Goal: Task Accomplishment & Management: Manage account settings

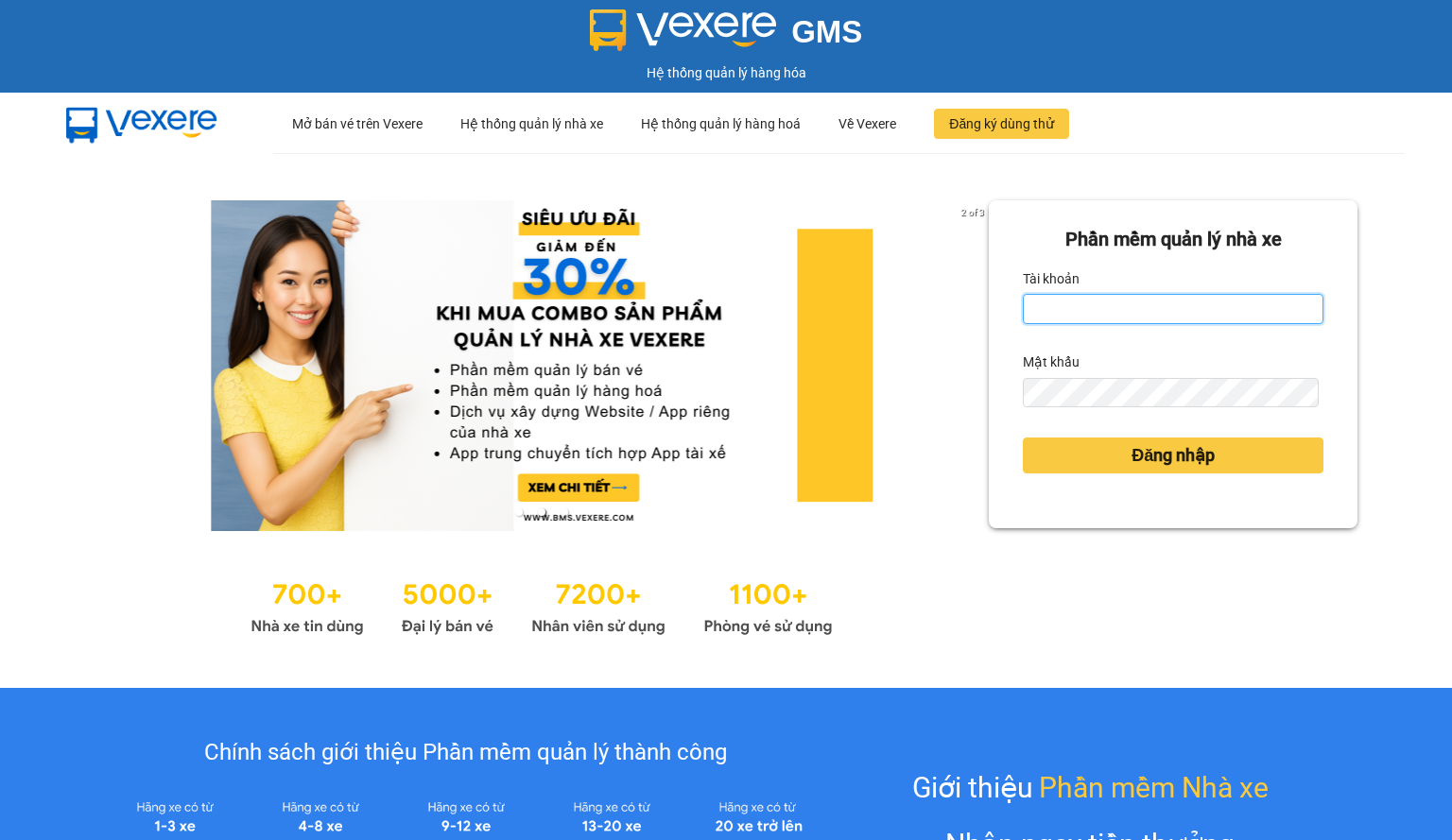
click at [1055, 302] on input "Tài khoản" at bounding box center [1173, 309] width 301 height 30
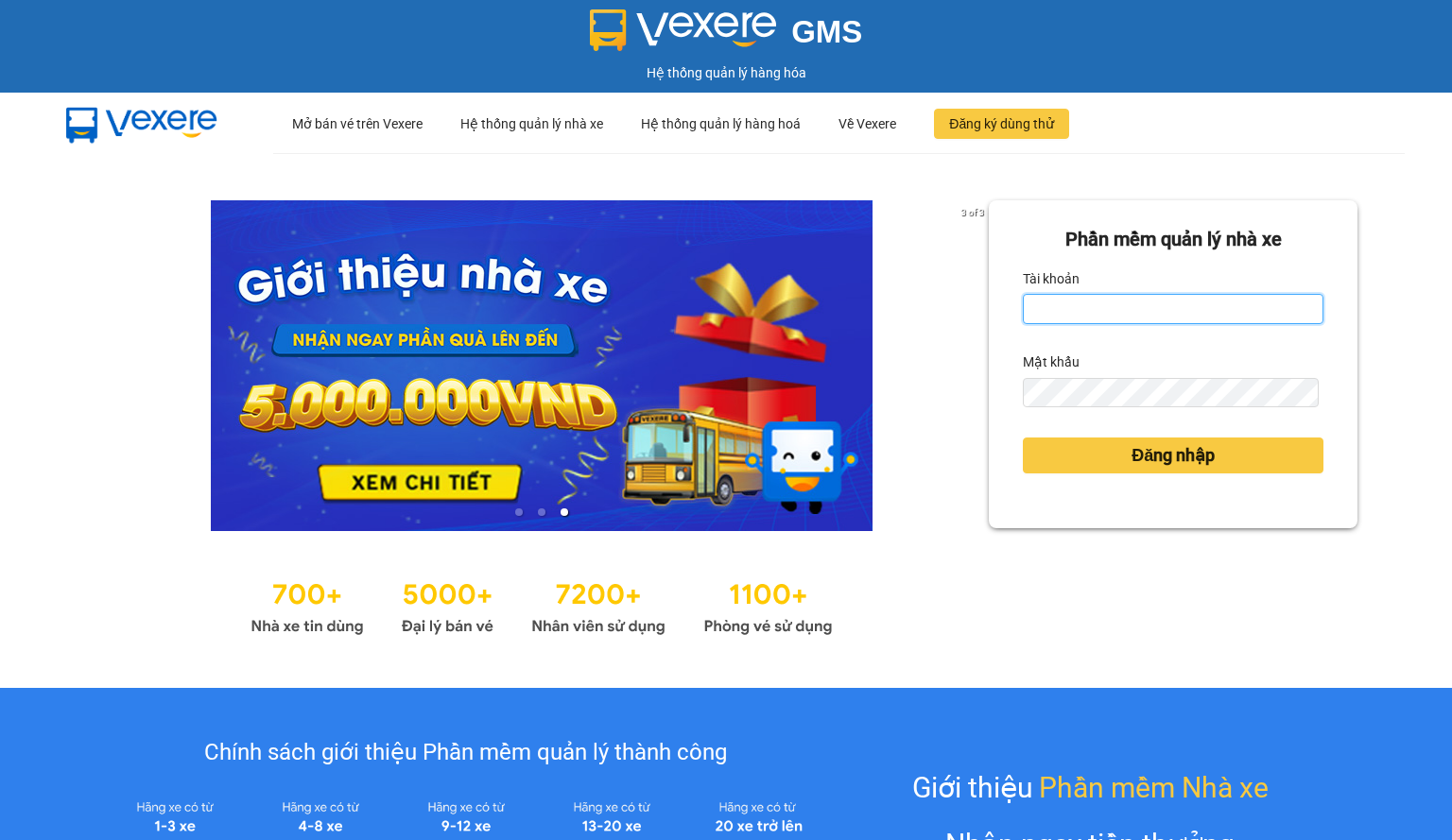
type input "phongtran.vxr"
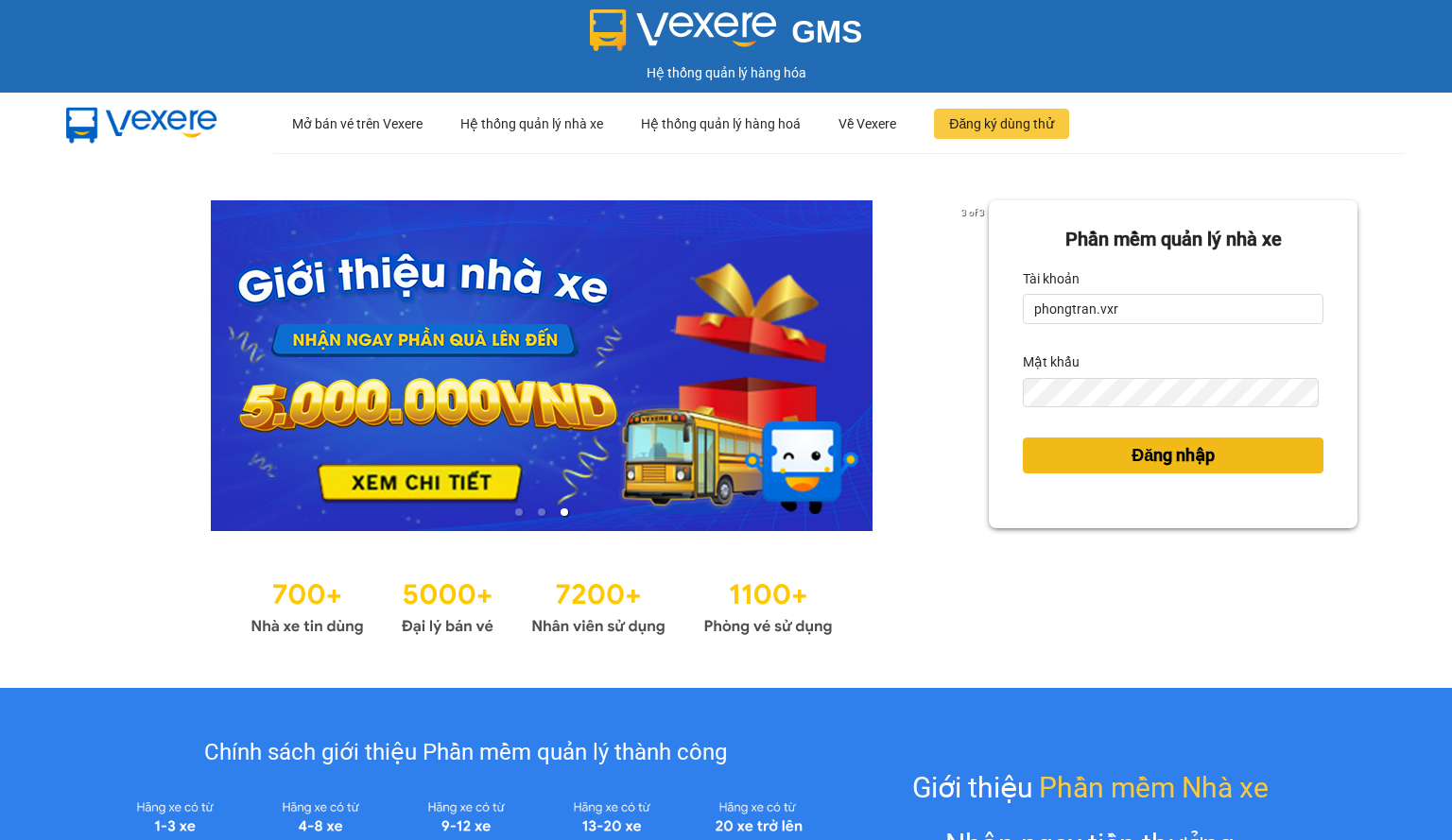
click at [1226, 461] on button "Đăng nhập" at bounding box center [1173, 456] width 301 height 36
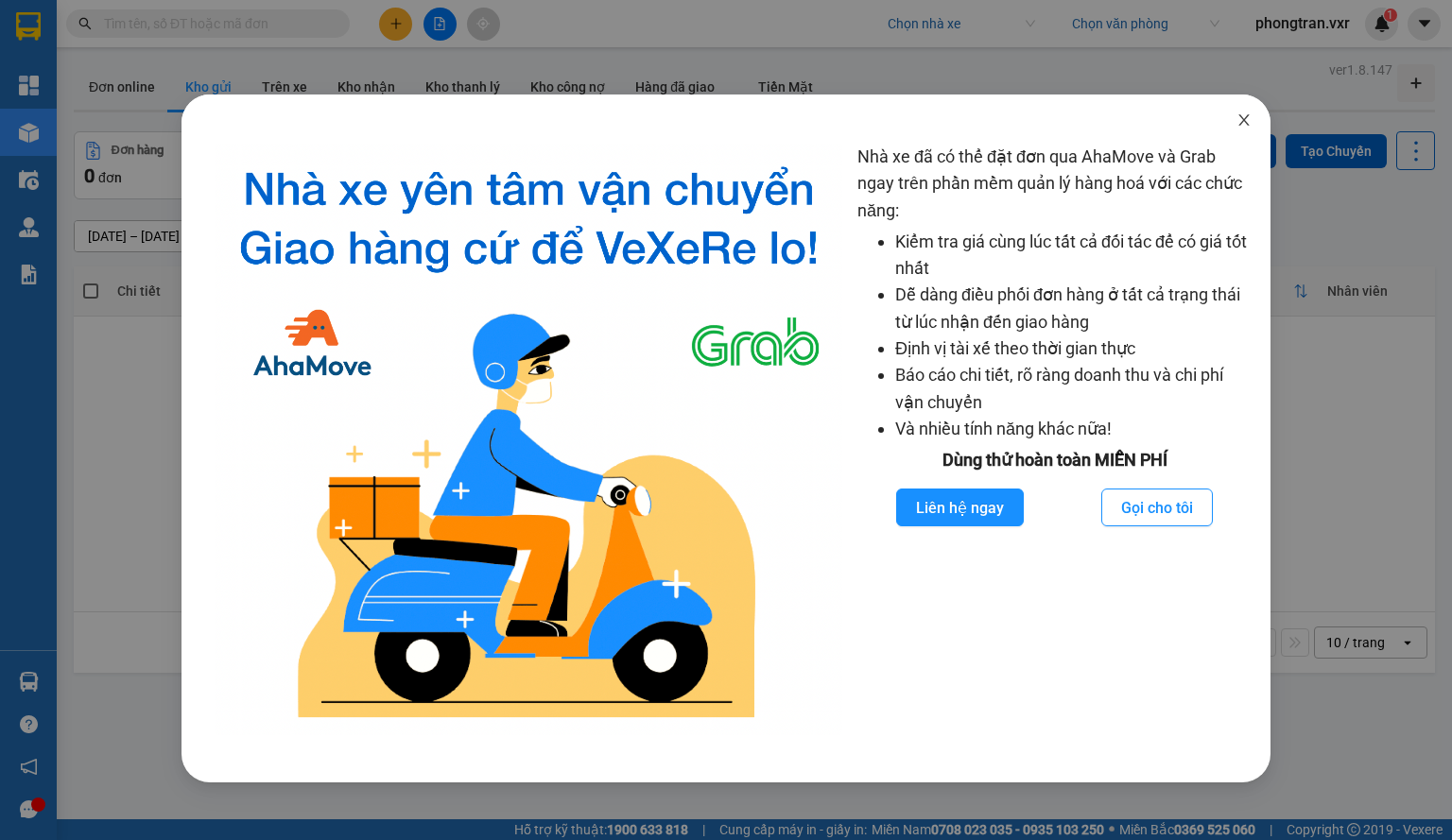
click at [1252, 122] on span "Close" at bounding box center [1245, 121] width 53 height 53
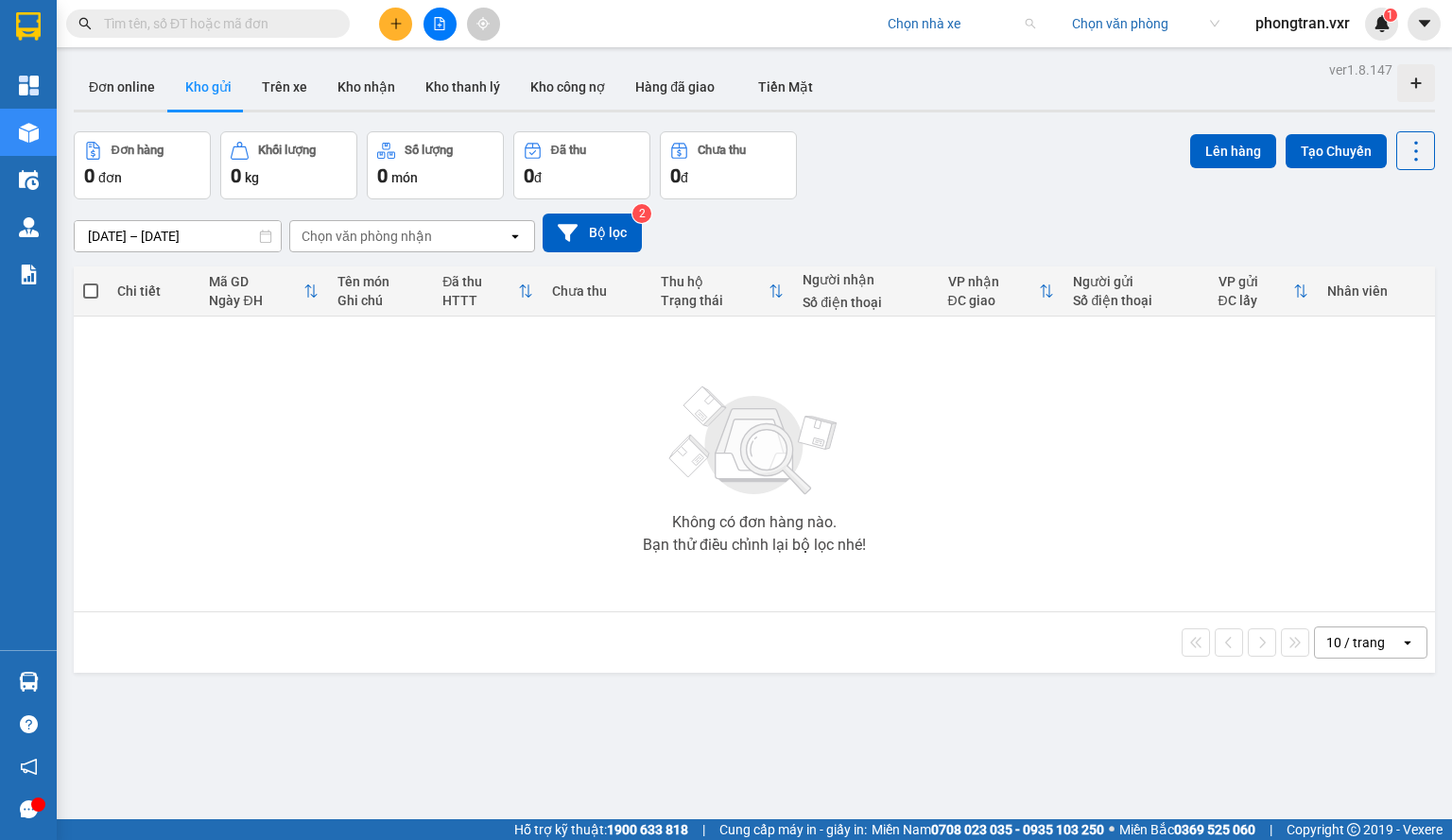
click at [939, 38] on div "Chọn nhà xe" at bounding box center [961, 24] width 170 height 30
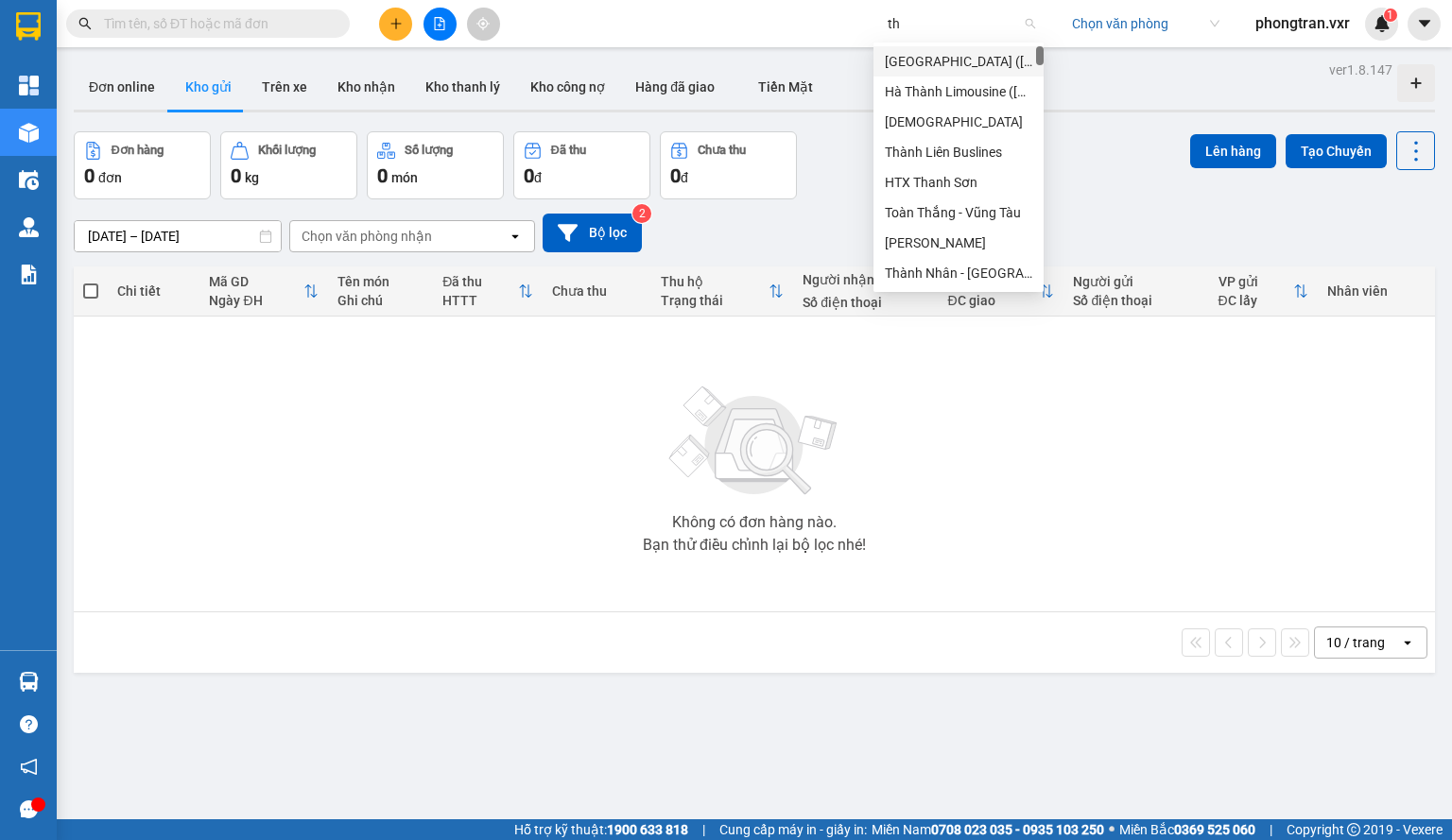
type input "t"
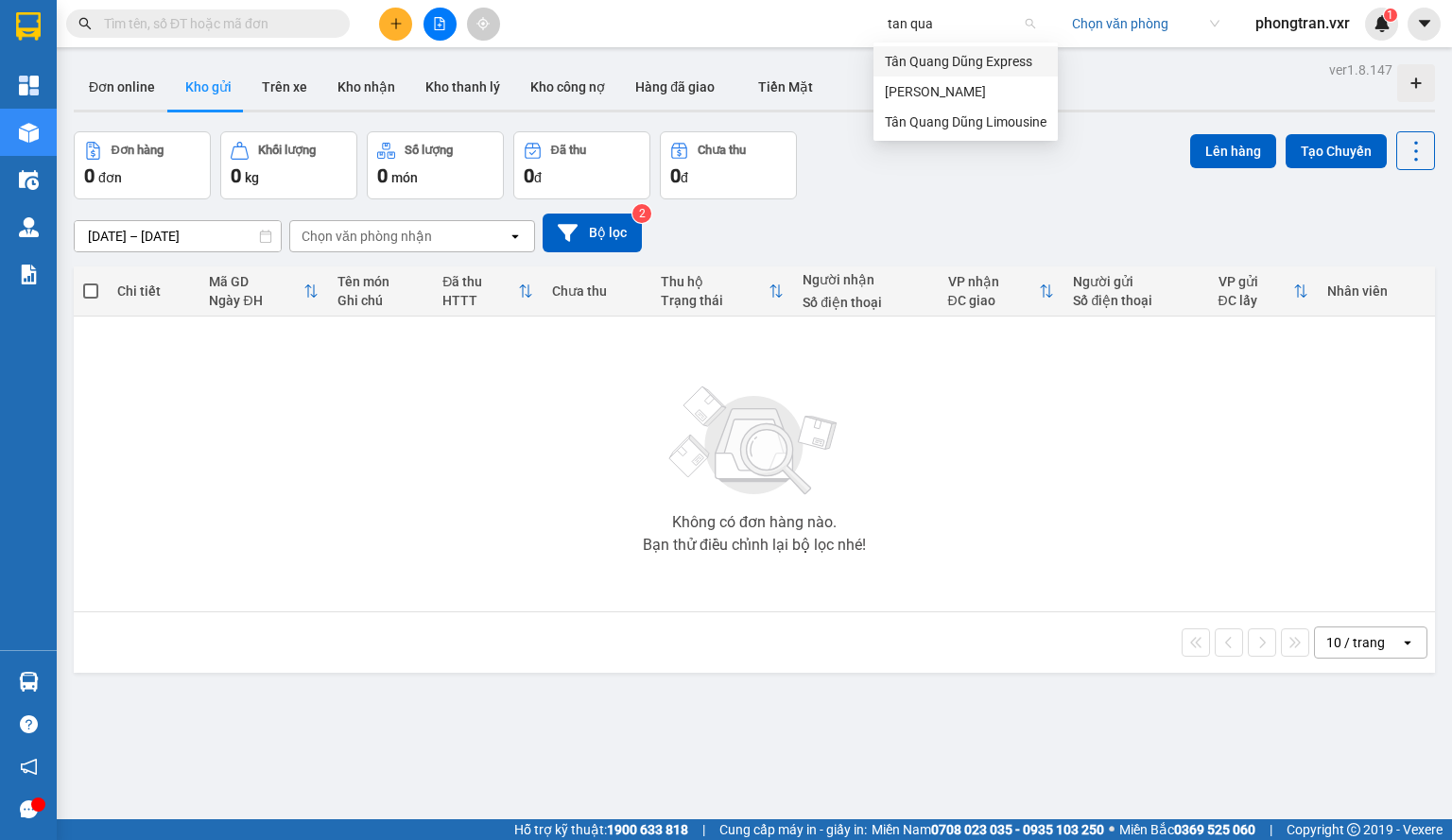
type input "tan quan"
click at [952, 87] on div "[PERSON_NAME]" at bounding box center [966, 91] width 162 height 21
click at [1441, 32] on div "[PERSON_NAME] Tân Quang Dũng Chọn văn phòng phongtran.vxr 1" at bounding box center [1164, 24] width 576 height 33
click at [1425, 33] on button at bounding box center [1423, 24] width 33 height 33
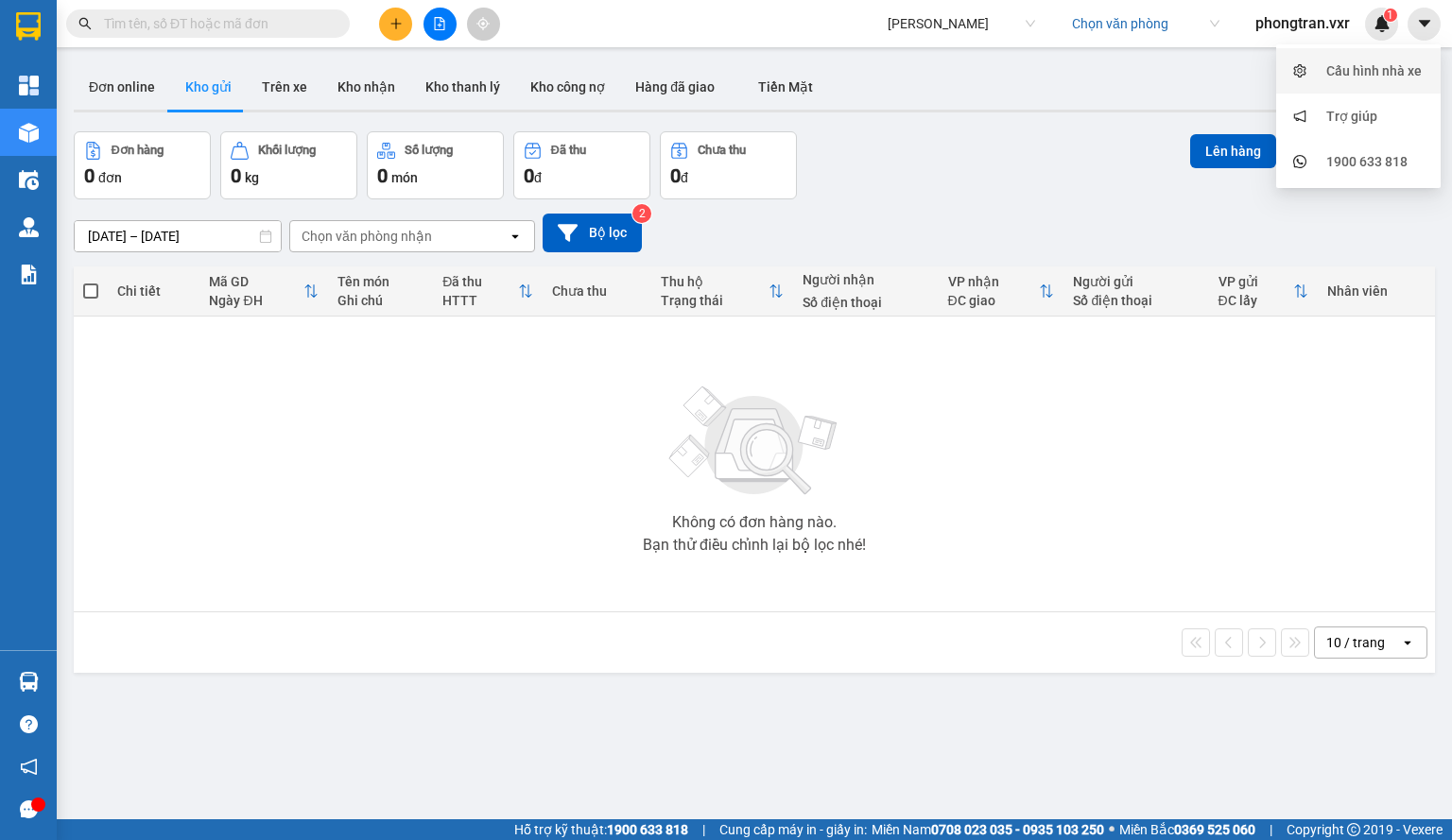
click at [1402, 60] on div "Cấu hình nhà xe" at bounding box center [1358, 71] width 142 height 36
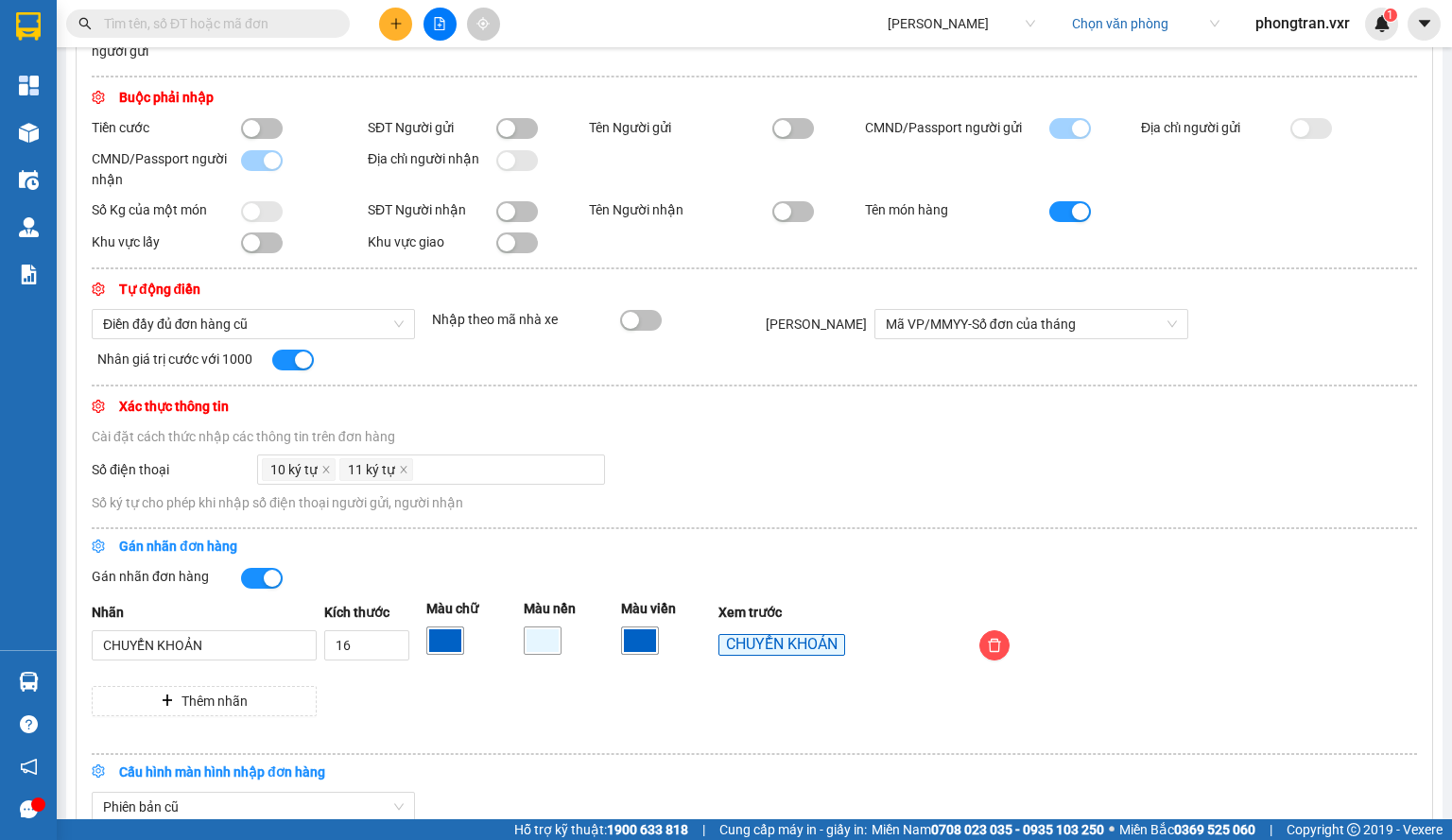
scroll to position [735, 0]
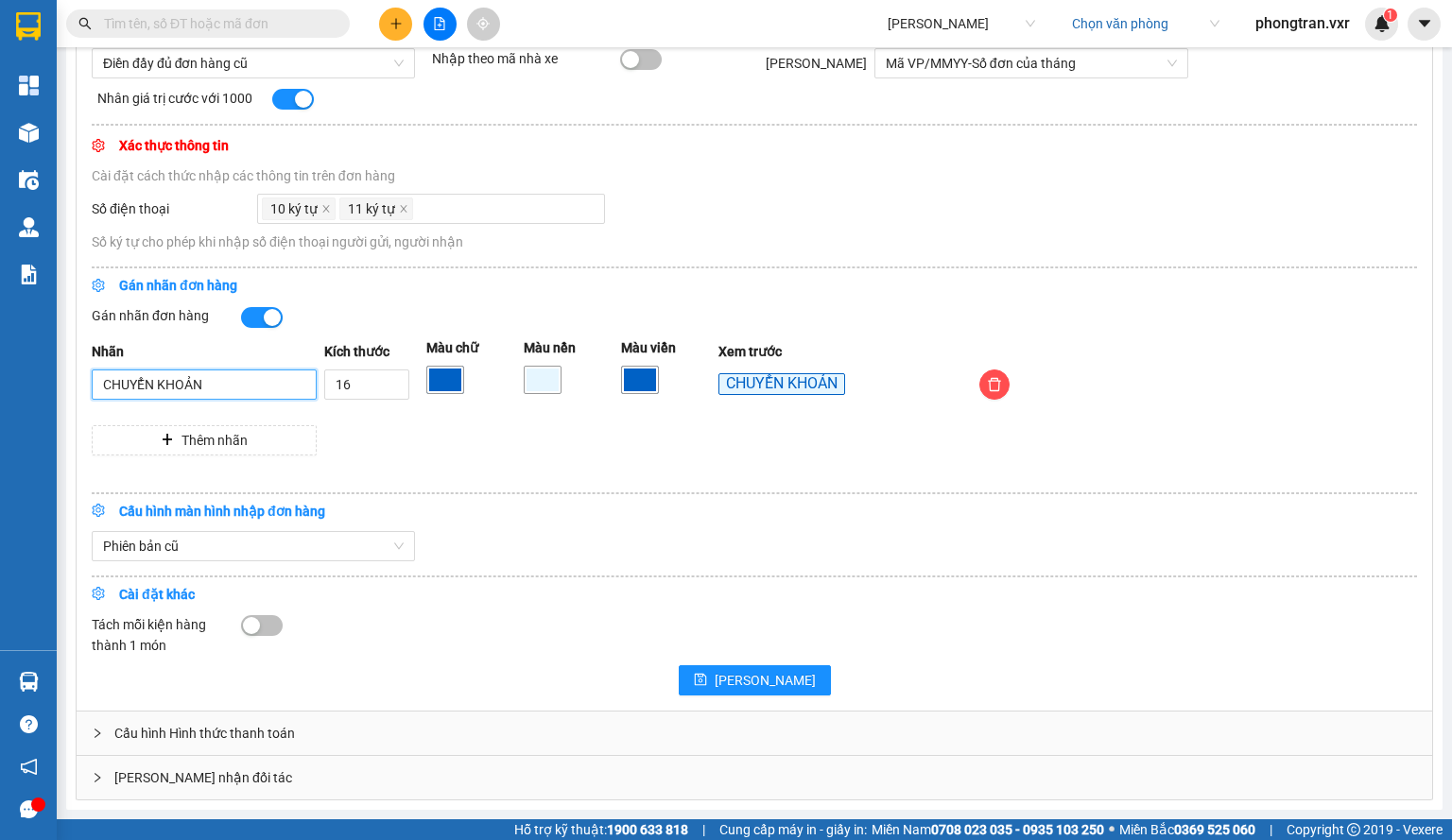
click at [238, 399] on input "CHUYỂN KHOẢN" at bounding box center [204, 384] width 225 height 30
drag, startPoint x: 271, startPoint y: 726, endPoint x: 314, endPoint y: 693, distance: 54.2
click at [271, 727] on div "Cấu hình Hình thức thanh toán" at bounding box center [754, 733] width 1356 height 44
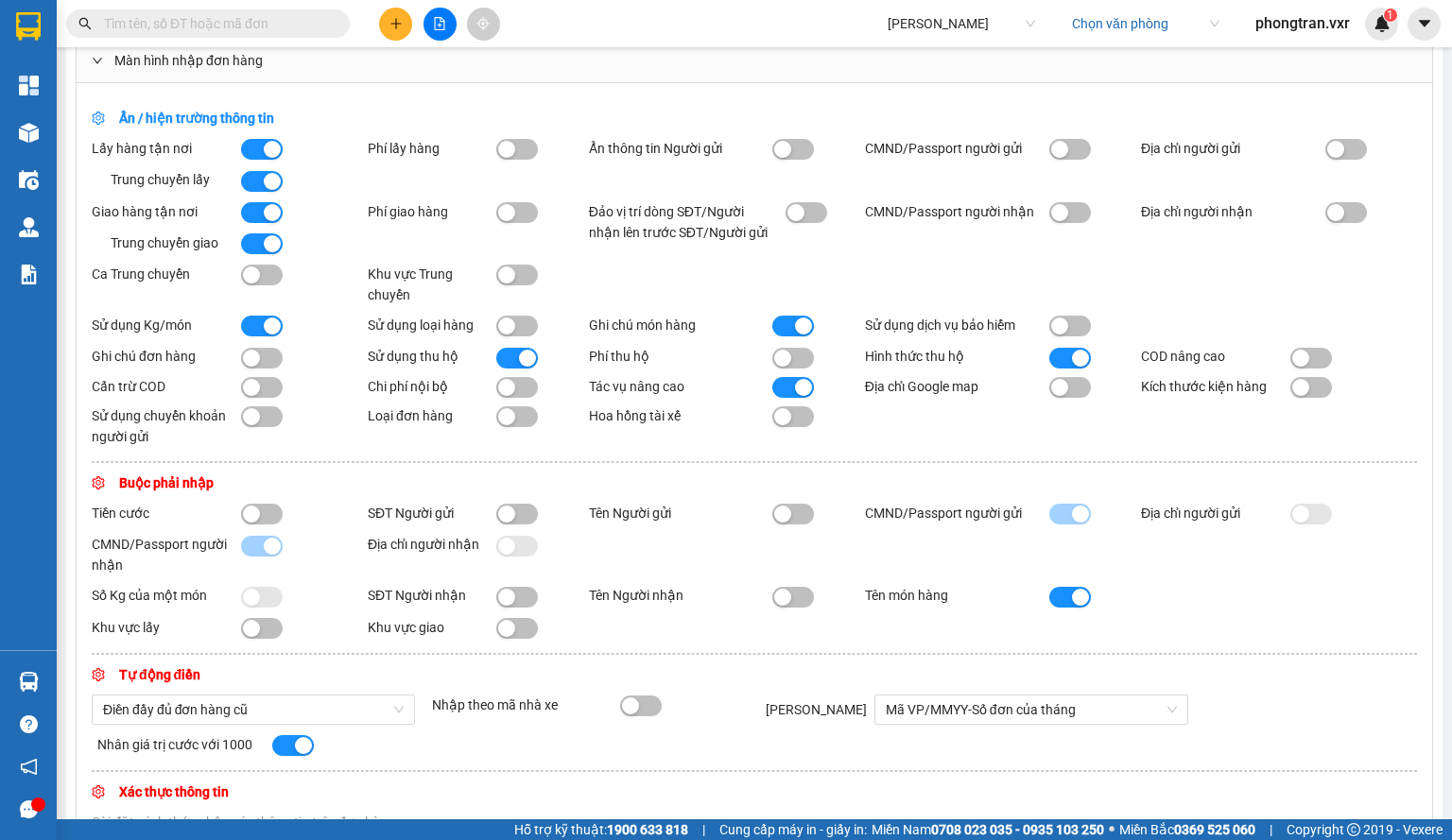
scroll to position [0, 0]
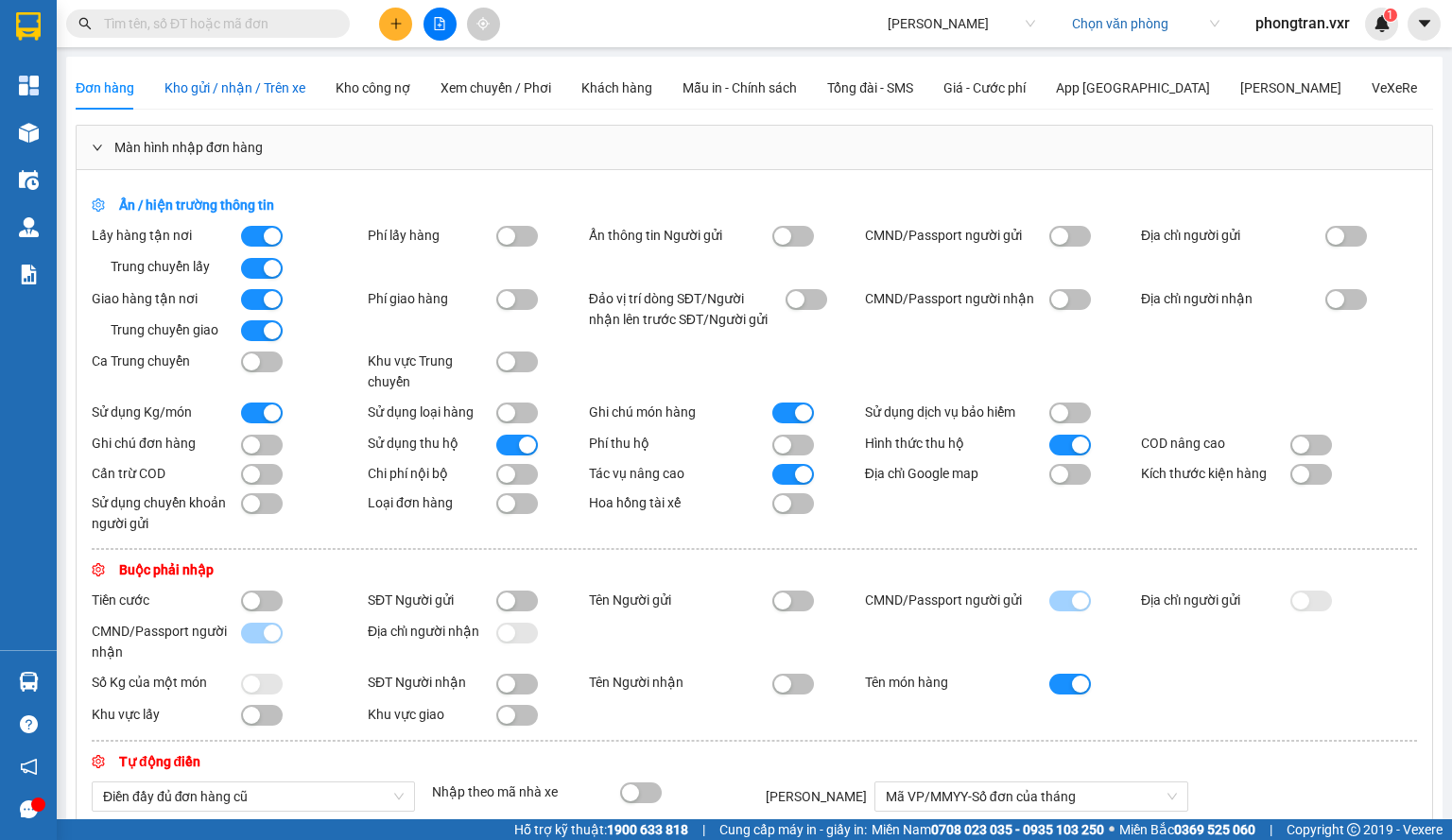
click at [272, 96] on div "Kho gửi / nhận / Trên xe" at bounding box center [235, 88] width 141 height 21
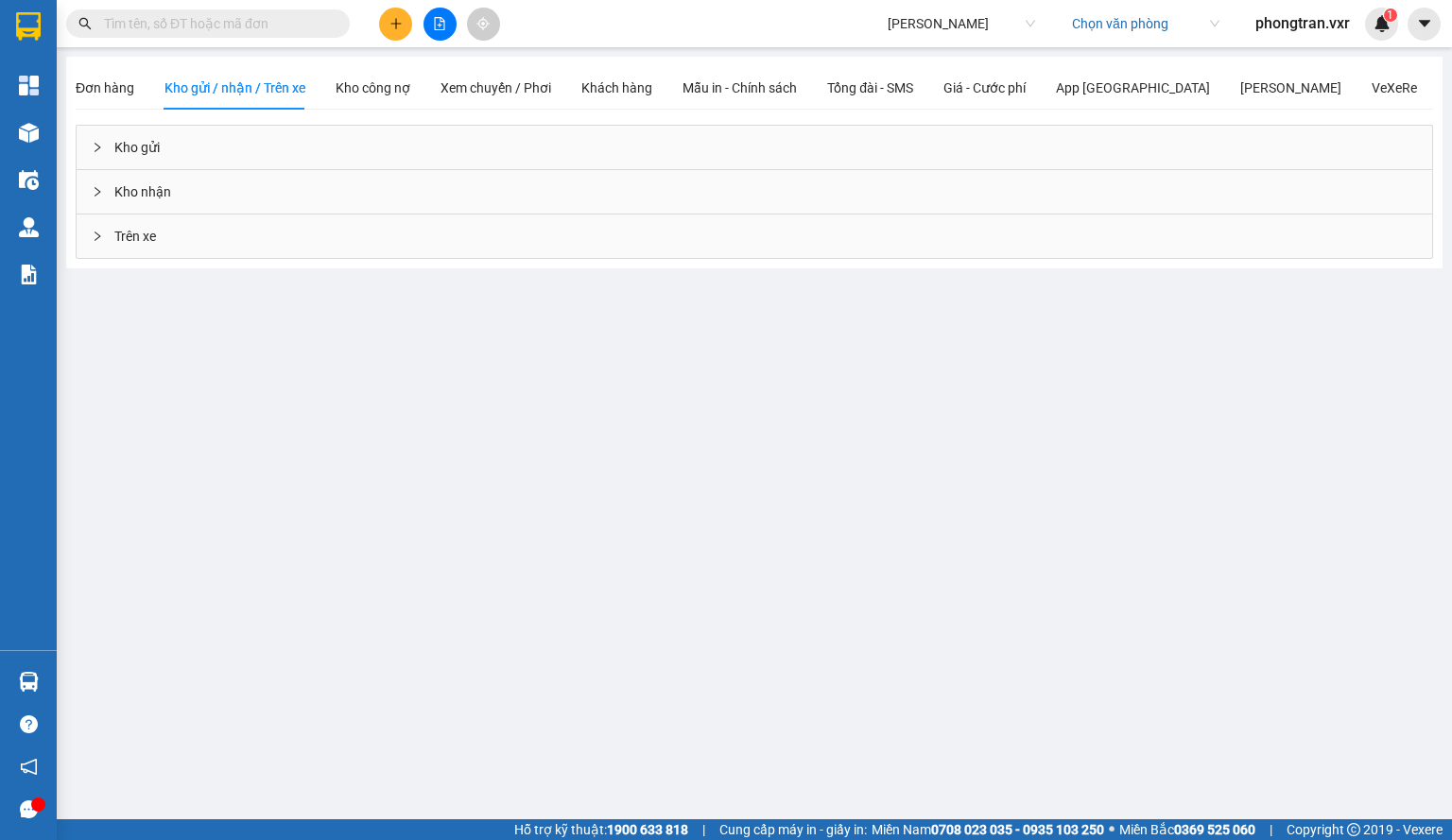
click at [277, 150] on div "Kho gửi" at bounding box center [754, 147] width 1356 height 44
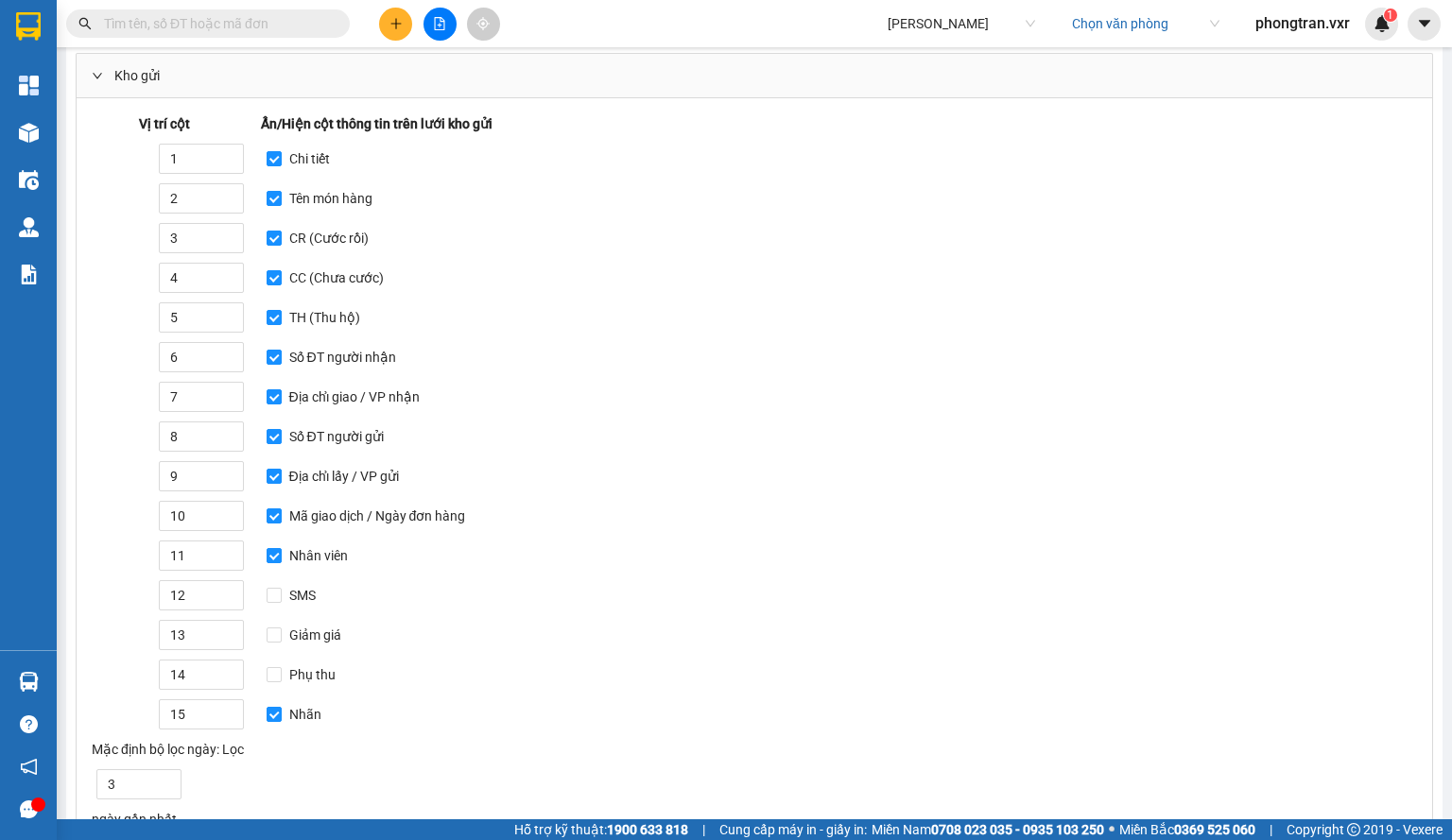
scroll to position [265, 0]
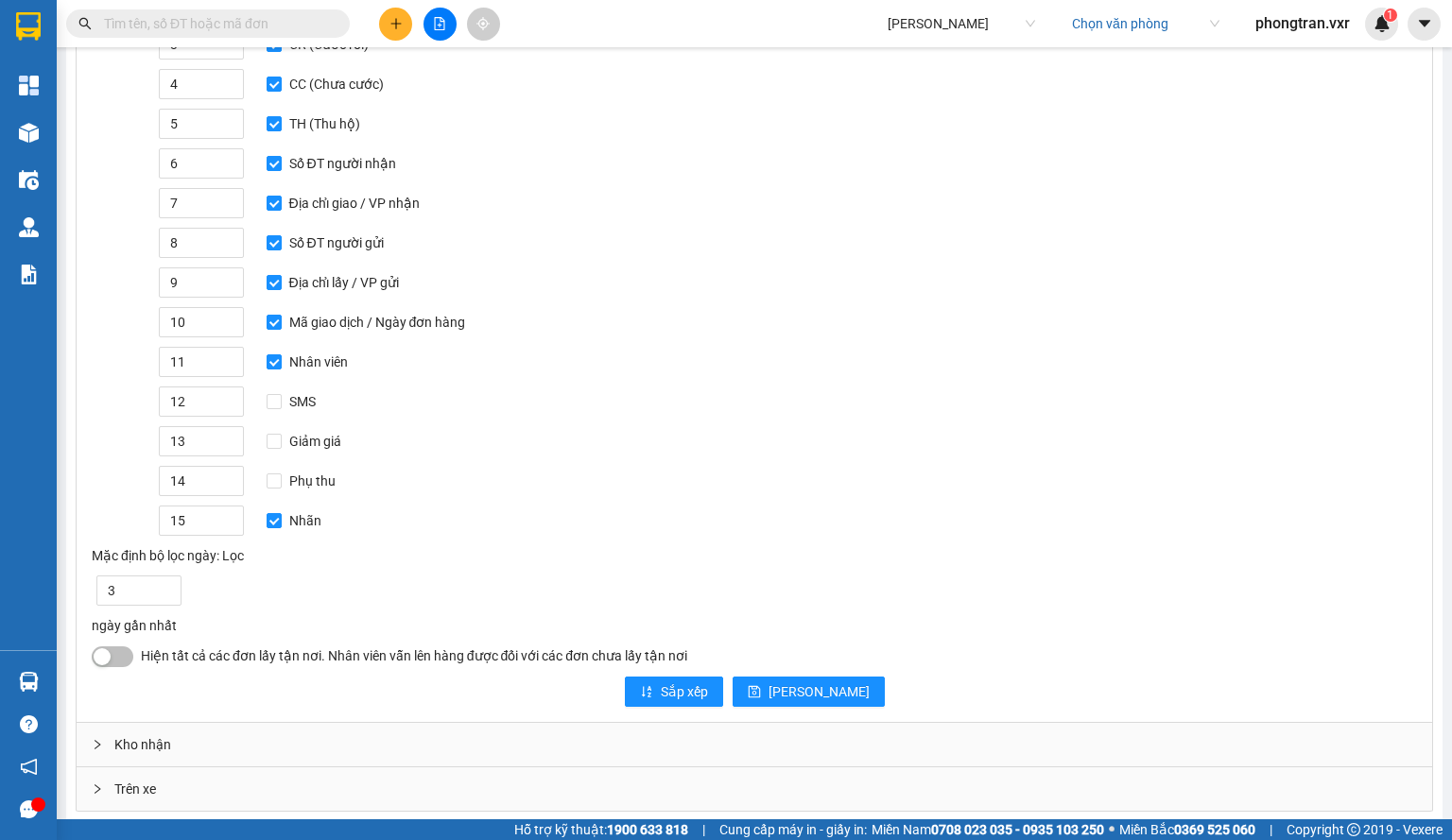
click at [167, 748] on div "Kho nhận" at bounding box center [754, 745] width 1356 height 44
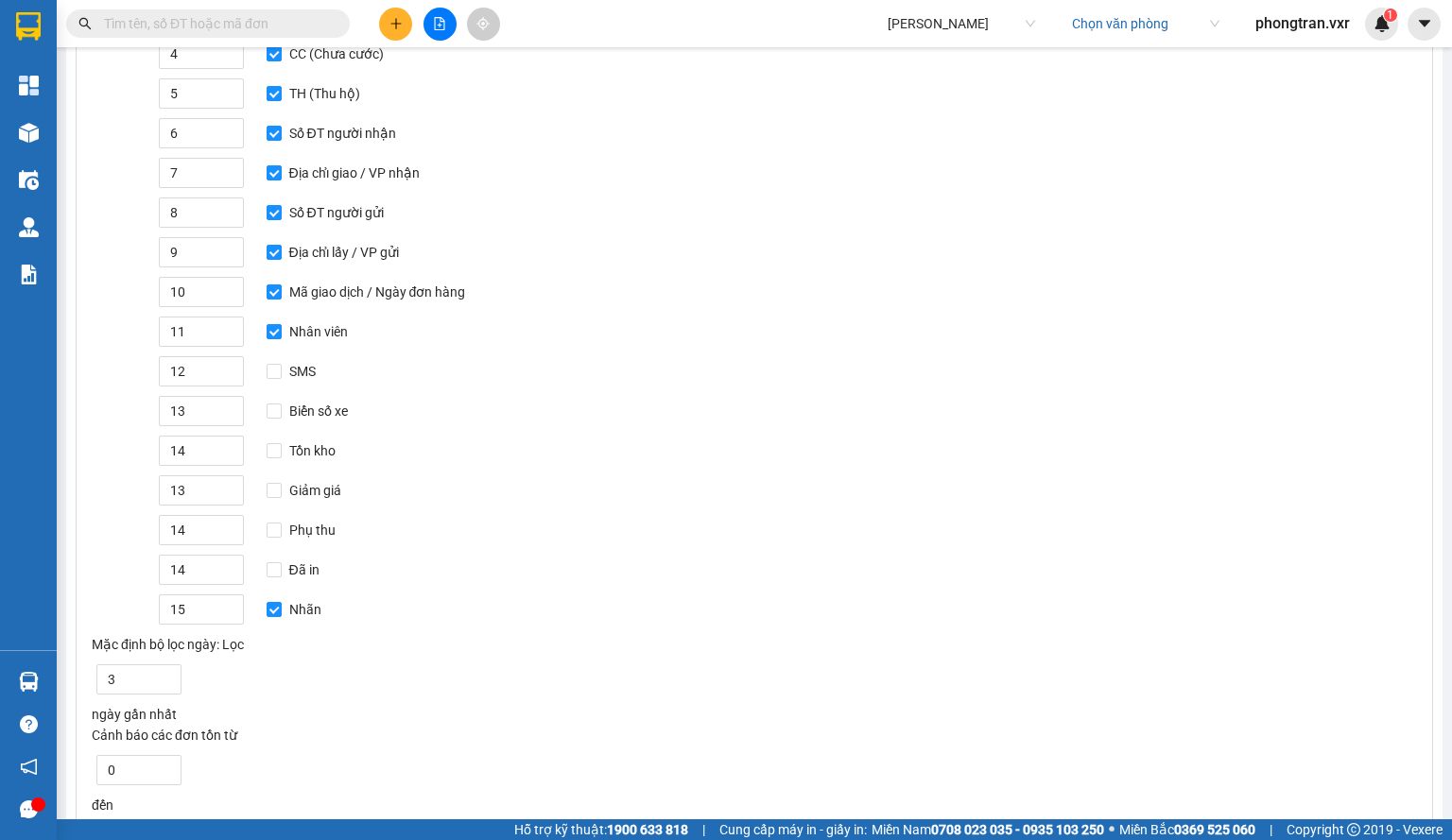
scroll to position [542, 0]
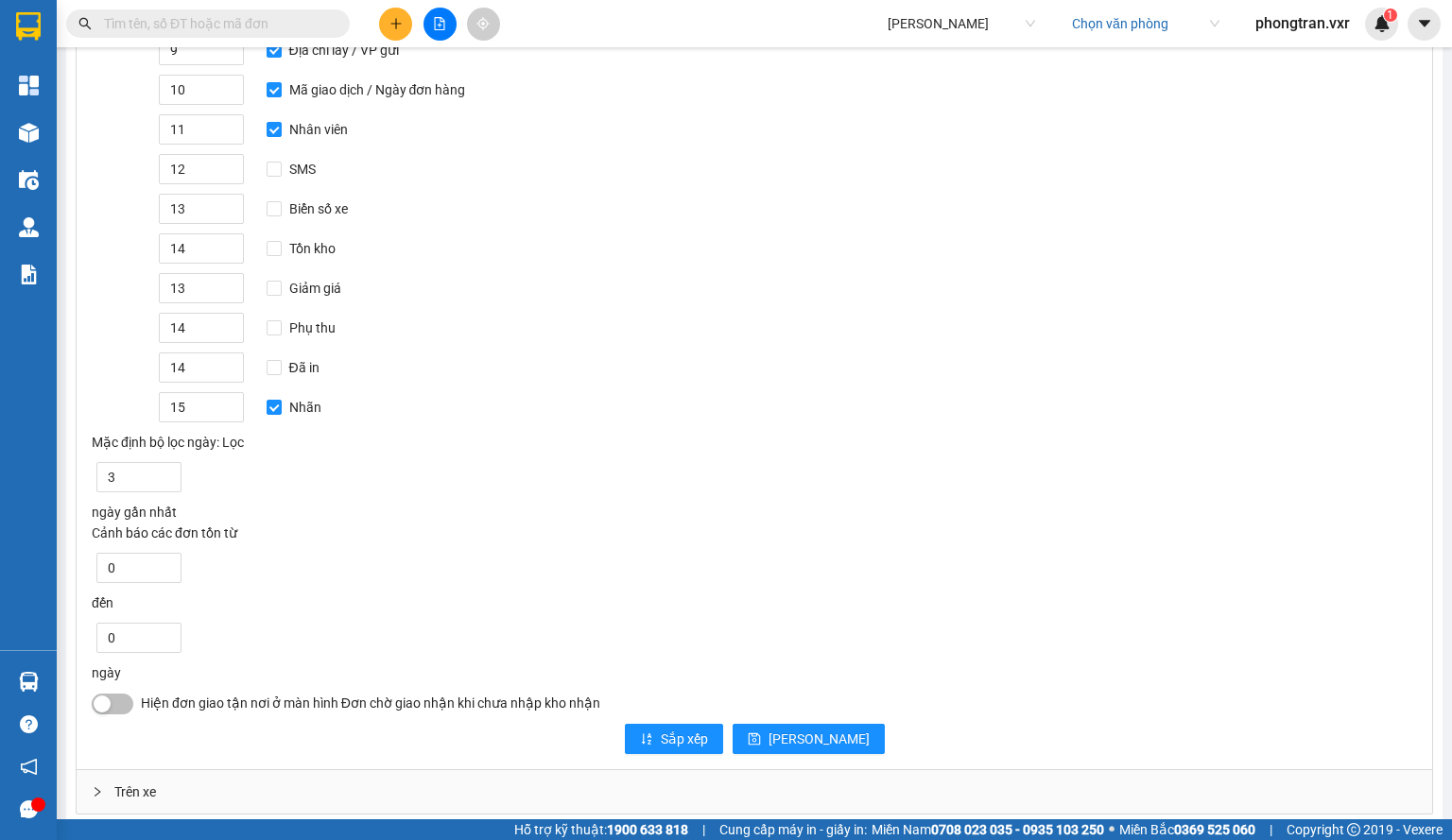
click at [209, 771] on div "Trên xe" at bounding box center [754, 792] width 1356 height 44
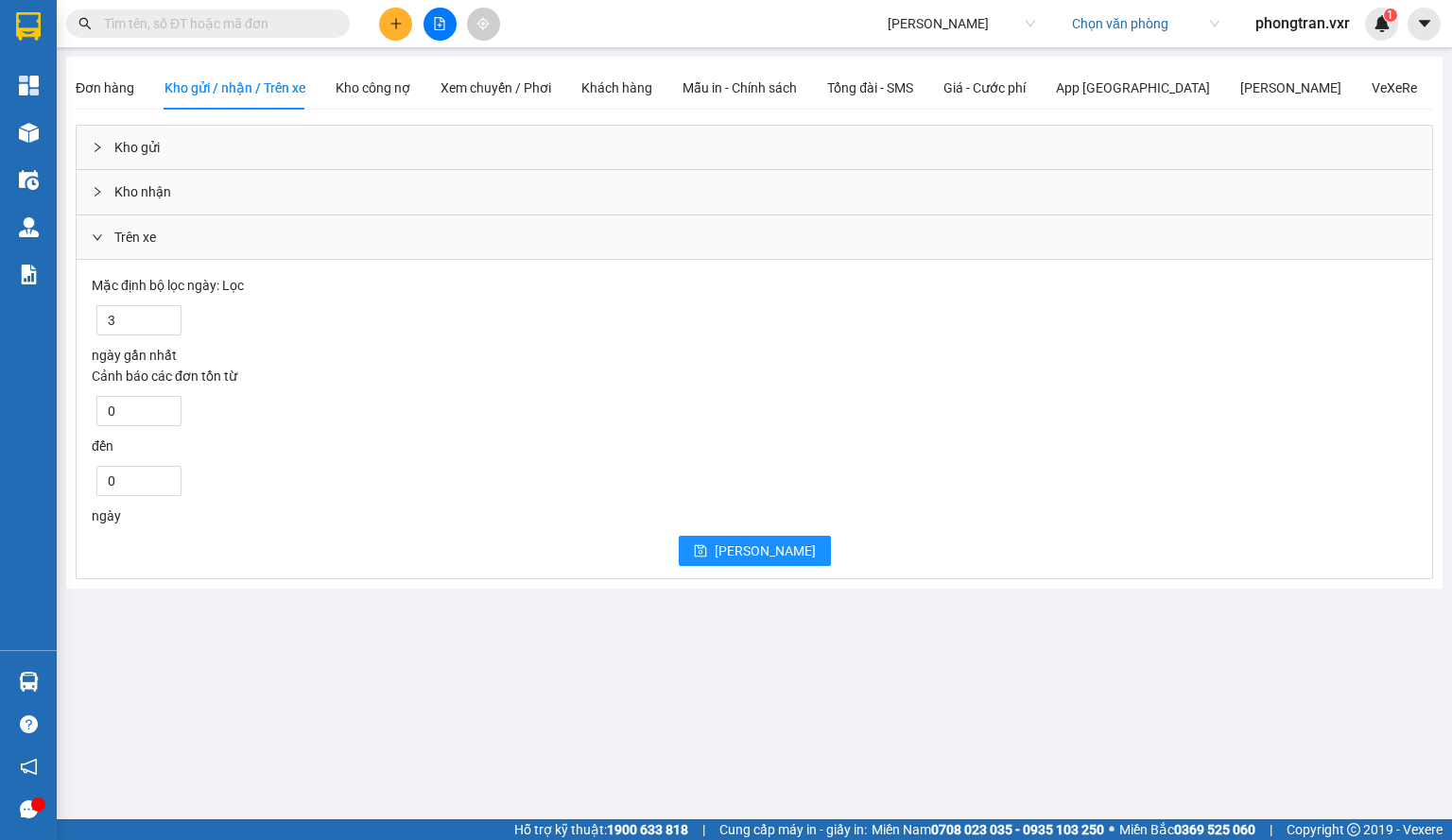
scroll to position [0, 0]
click at [168, 166] on div "Kho gửi" at bounding box center [754, 147] width 1356 height 44
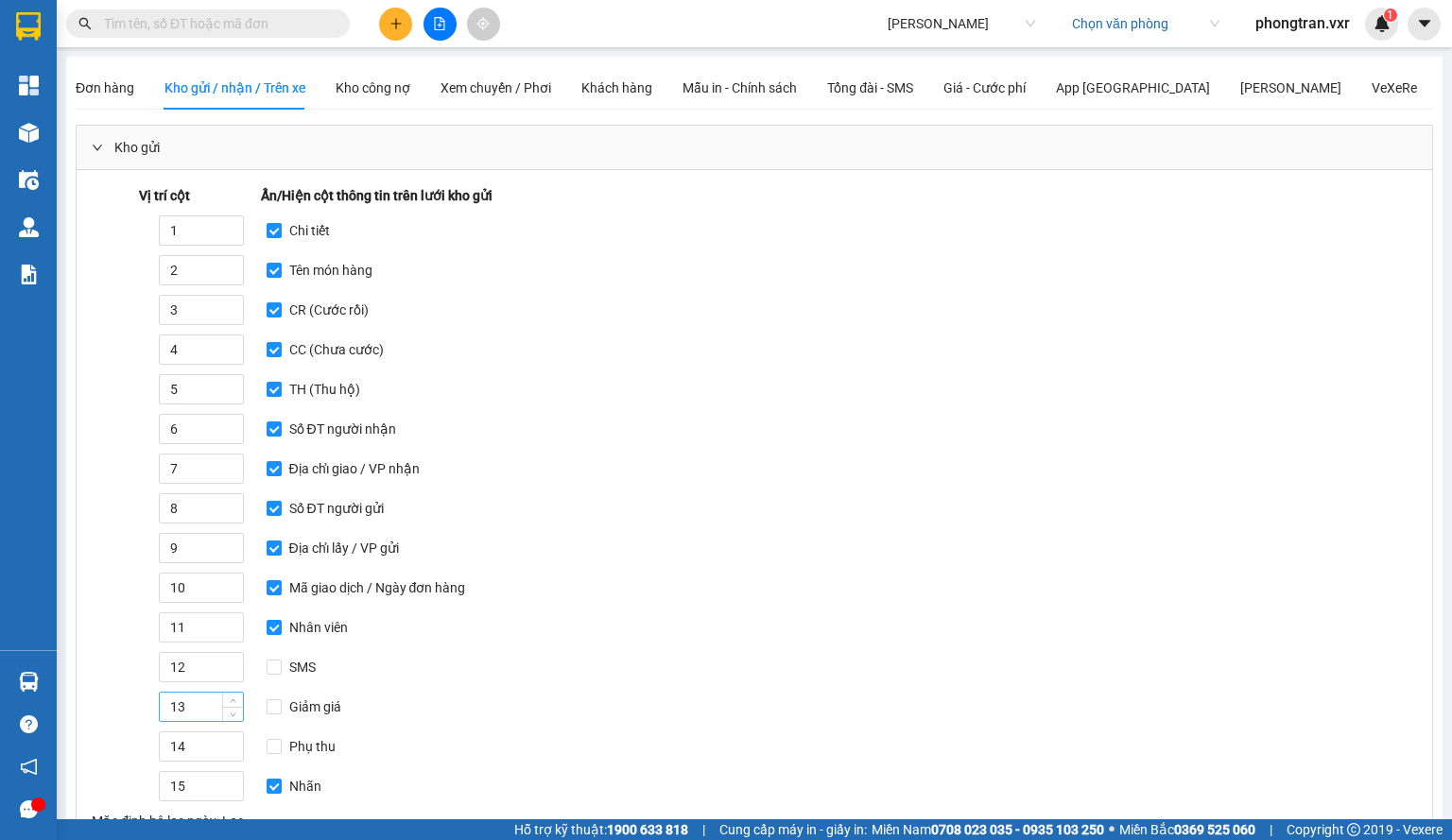
scroll to position [265, 0]
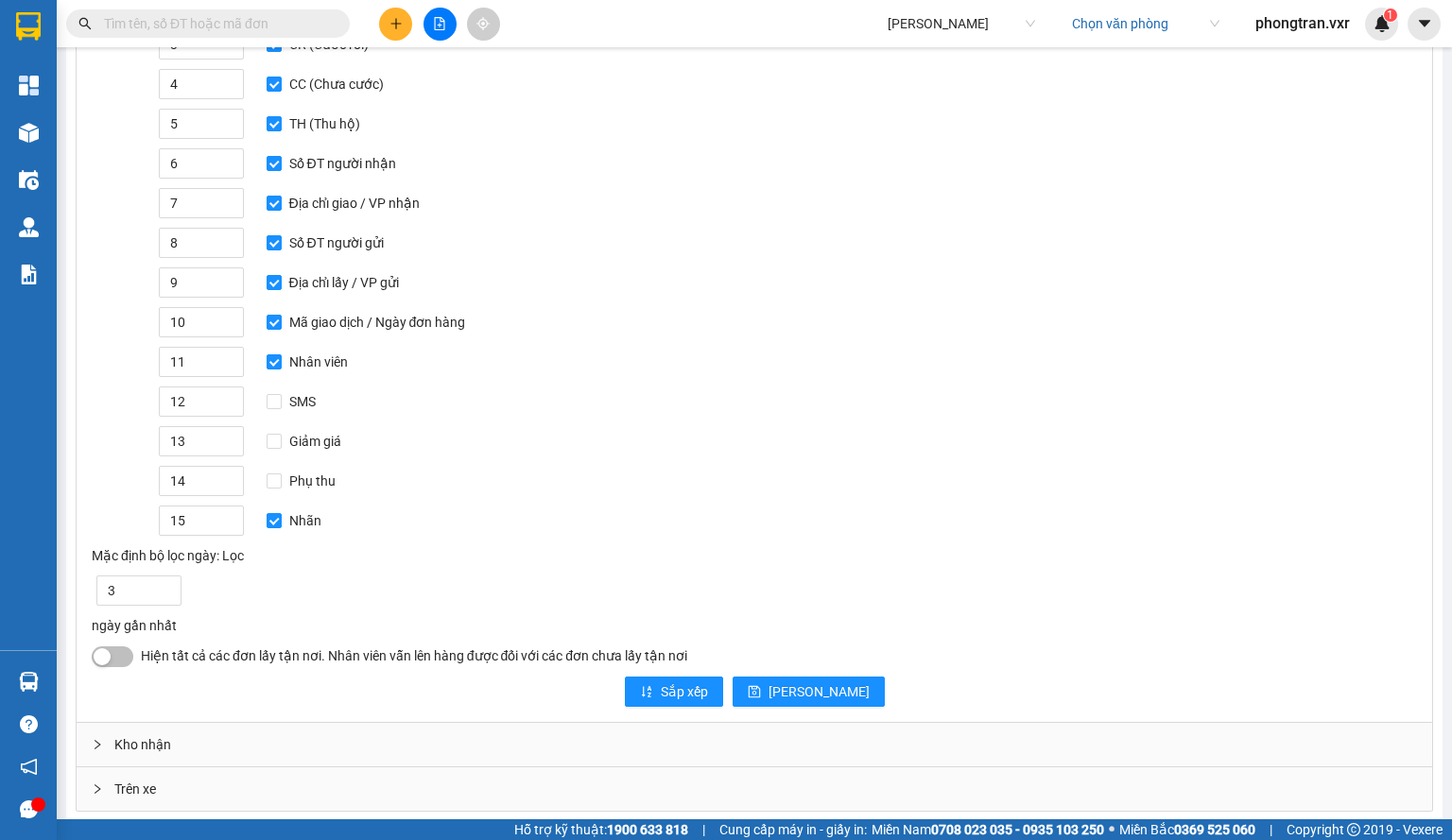
click at [121, 648] on button "button" at bounding box center [112, 657] width 42 height 21
click at [802, 685] on button "[PERSON_NAME]" at bounding box center [809, 692] width 152 height 30
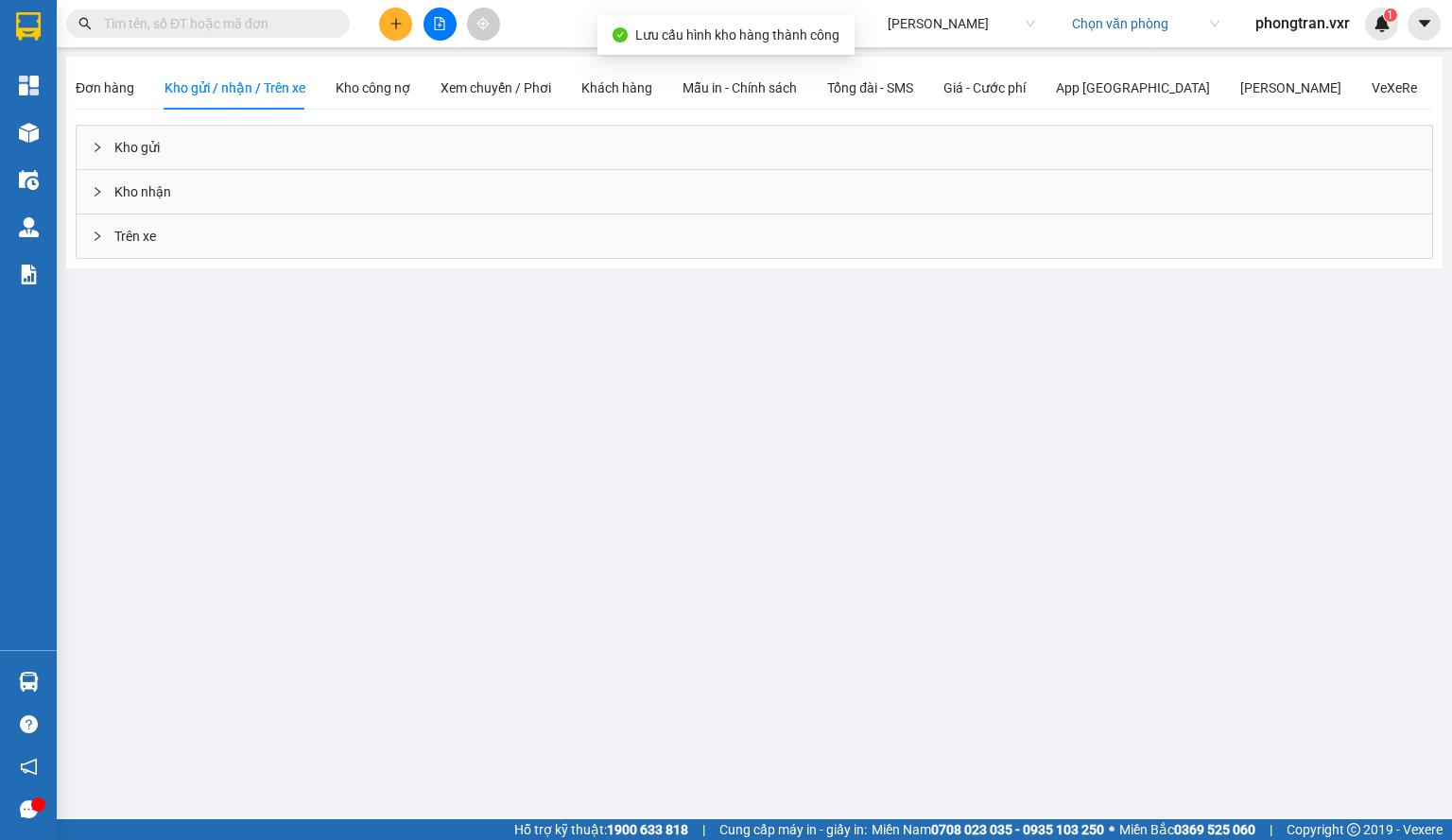
scroll to position [0, 0]
drag, startPoint x: 498, startPoint y: 105, endPoint x: 490, endPoint y: 95, distance: 12.8
click at [498, 103] on div "Xem chuyến / Phơi" at bounding box center [496, 88] width 110 height 44
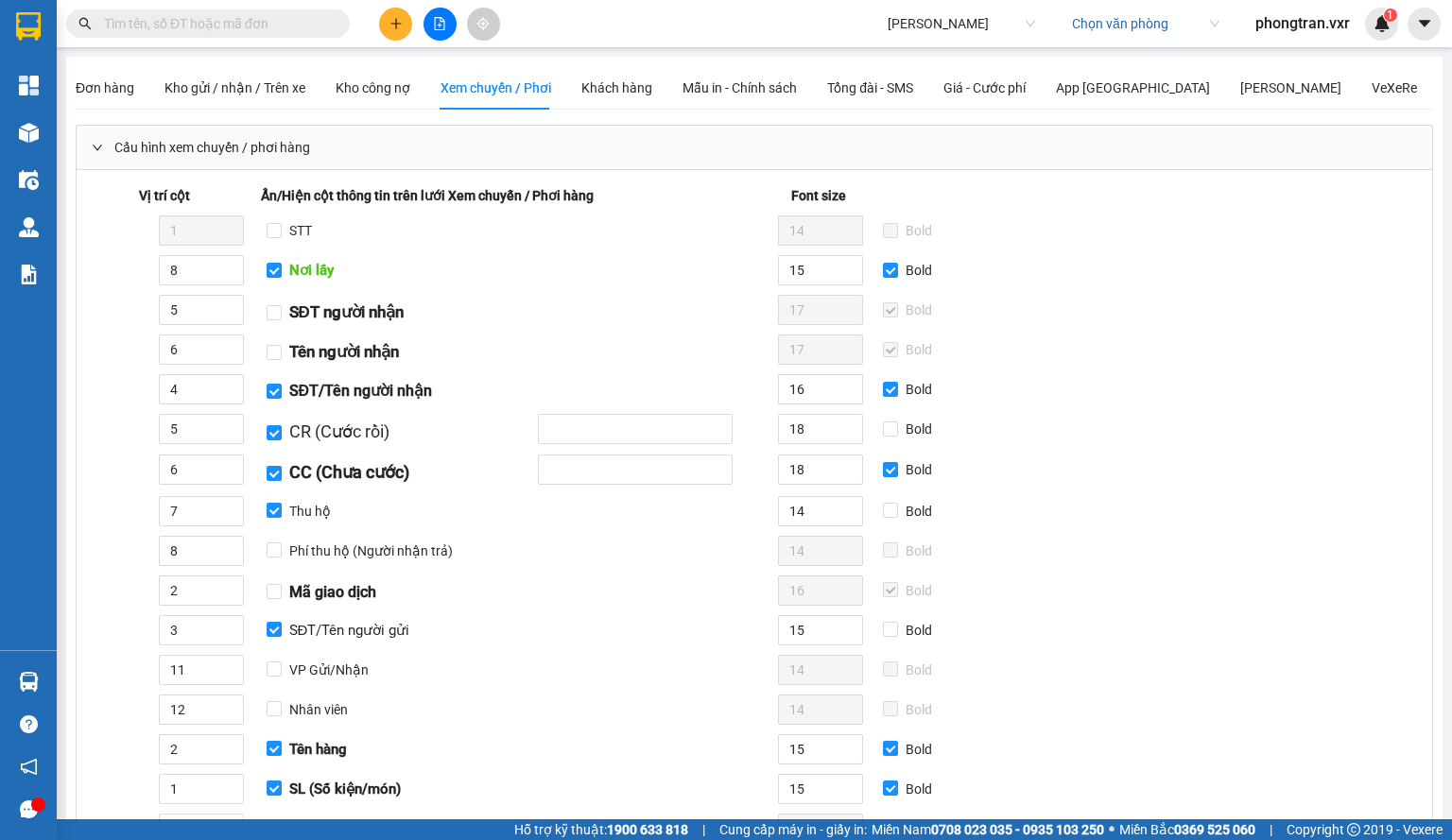
click at [1169, 388] on div "Vị trí cột Ẩn/Hiện cột thông tin trên lưới Xem chuyến / Phơi hàng Font size 1 S…" at bounding box center [754, 758] width 1341 height 1145
click at [825, 273] on input "15" at bounding box center [820, 270] width 83 height 29
click at [186, 390] on input "4" at bounding box center [201, 389] width 83 height 29
click at [195, 434] on input "5" at bounding box center [201, 429] width 83 height 29
click at [883, 430] on input "Bold" at bounding box center [891, 429] width 15 height 15
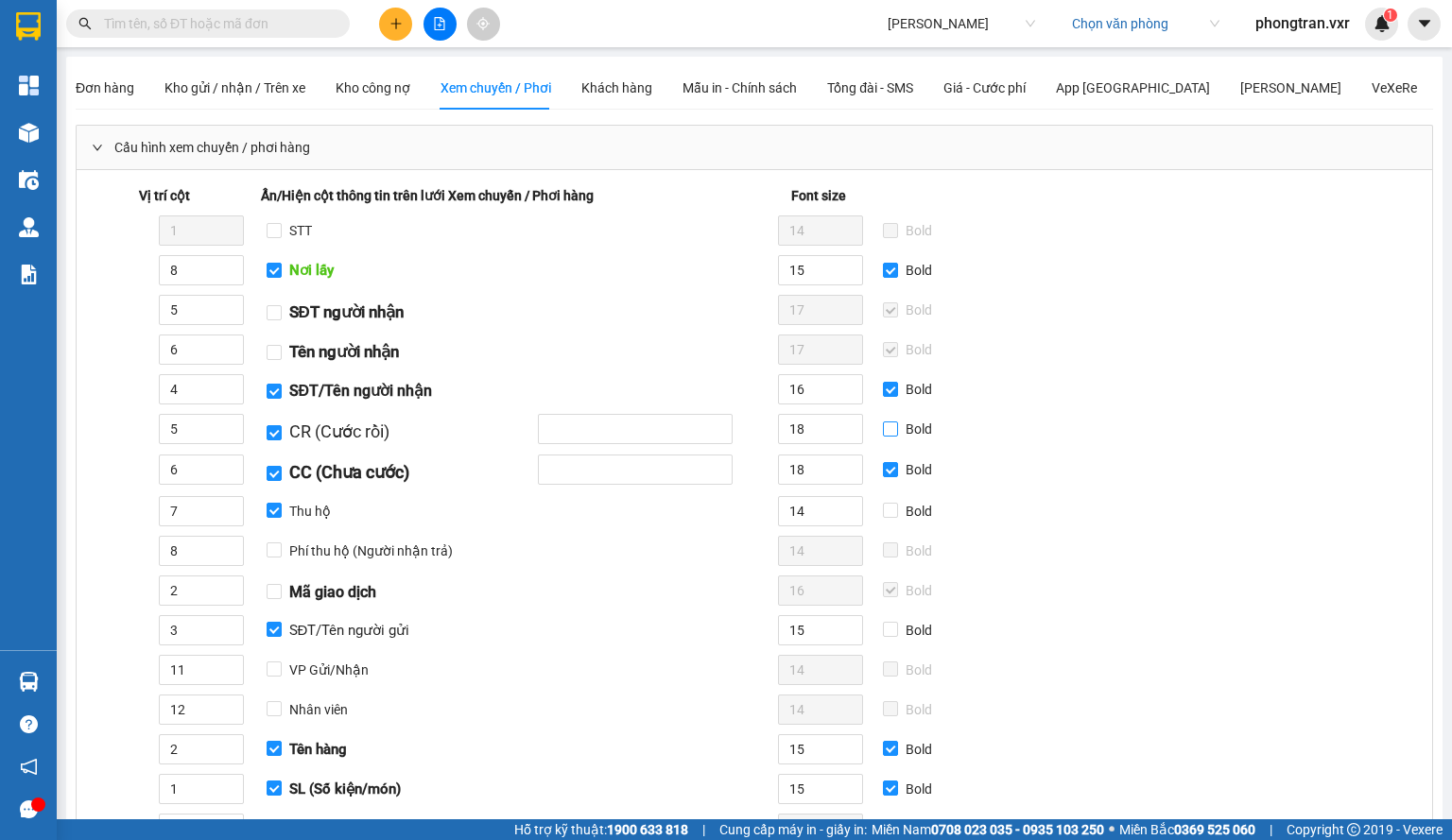
checkbox input "true"
click at [810, 422] on input "18" at bounding box center [820, 429] width 83 height 29
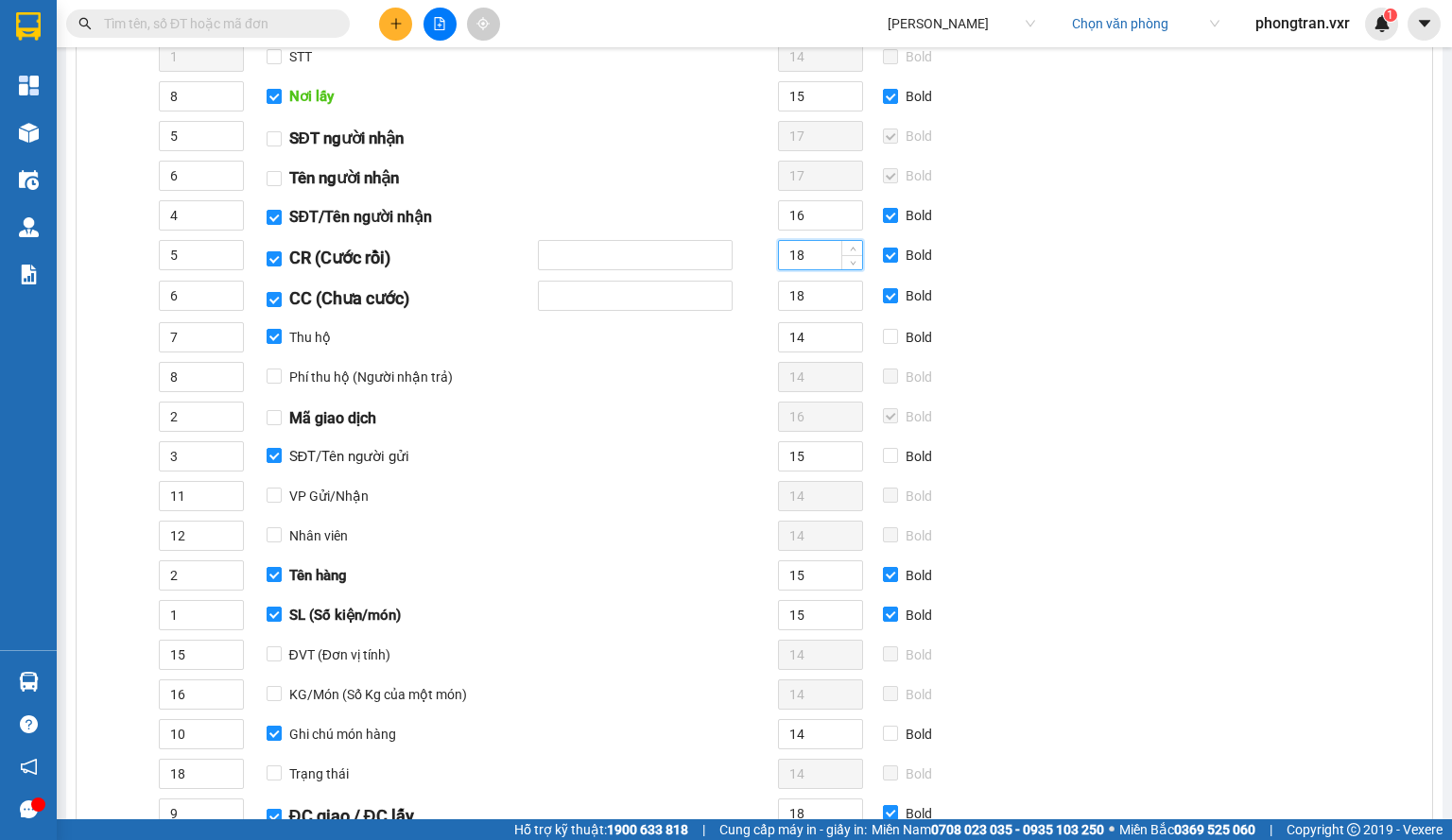
scroll to position [283, 0]
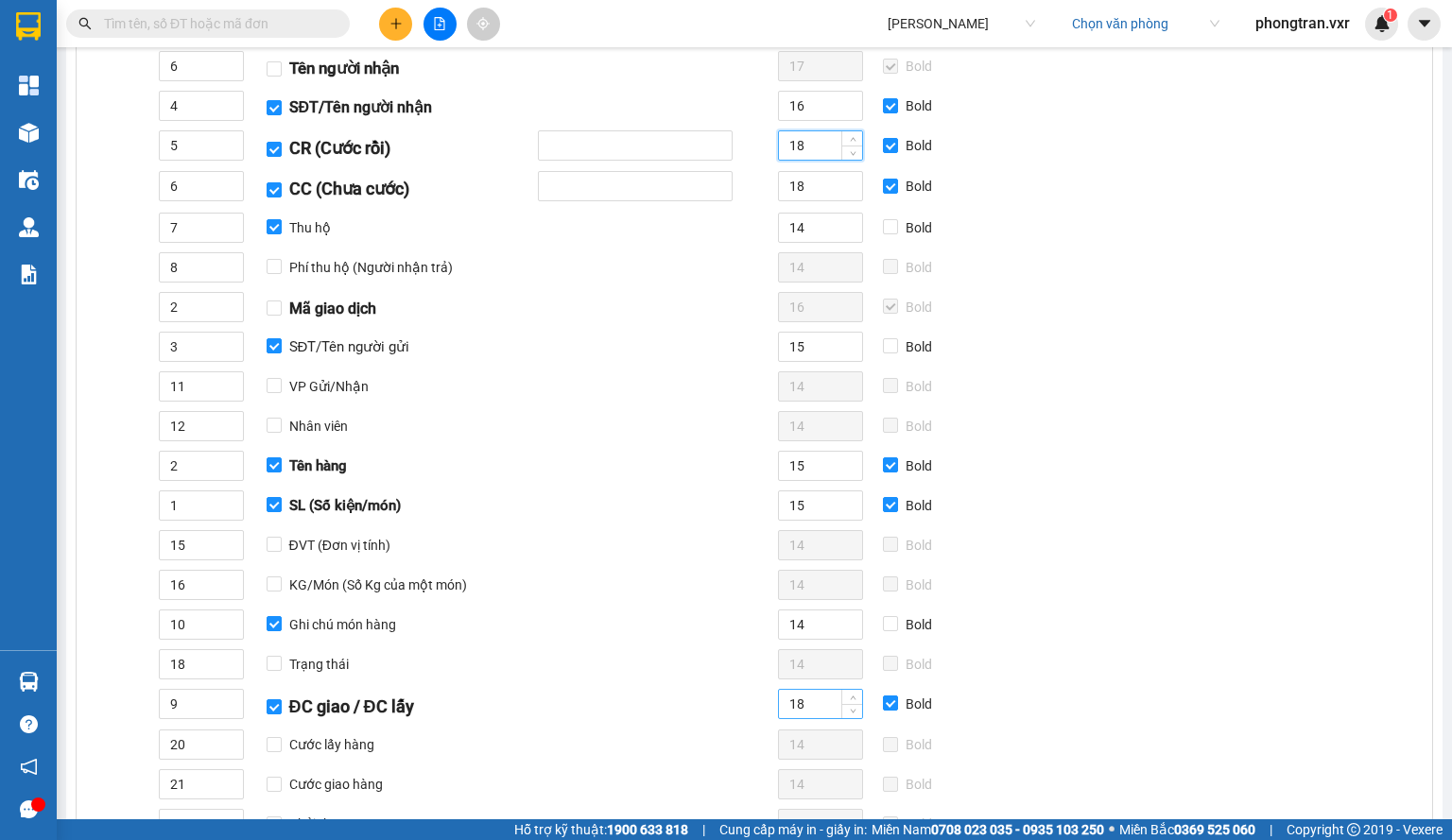
click at [813, 700] on input "18" at bounding box center [820, 704] width 83 height 29
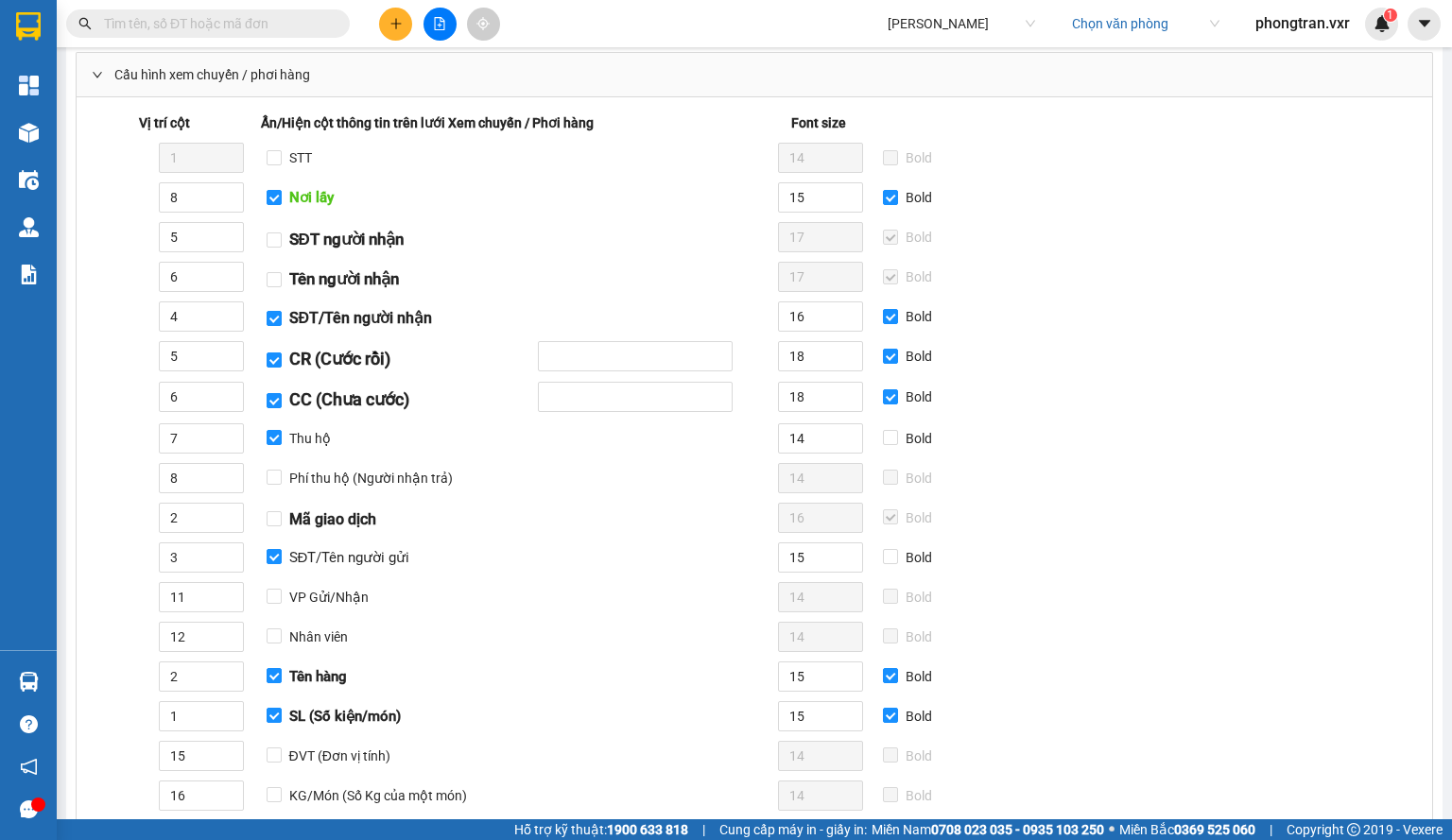
scroll to position [0, 0]
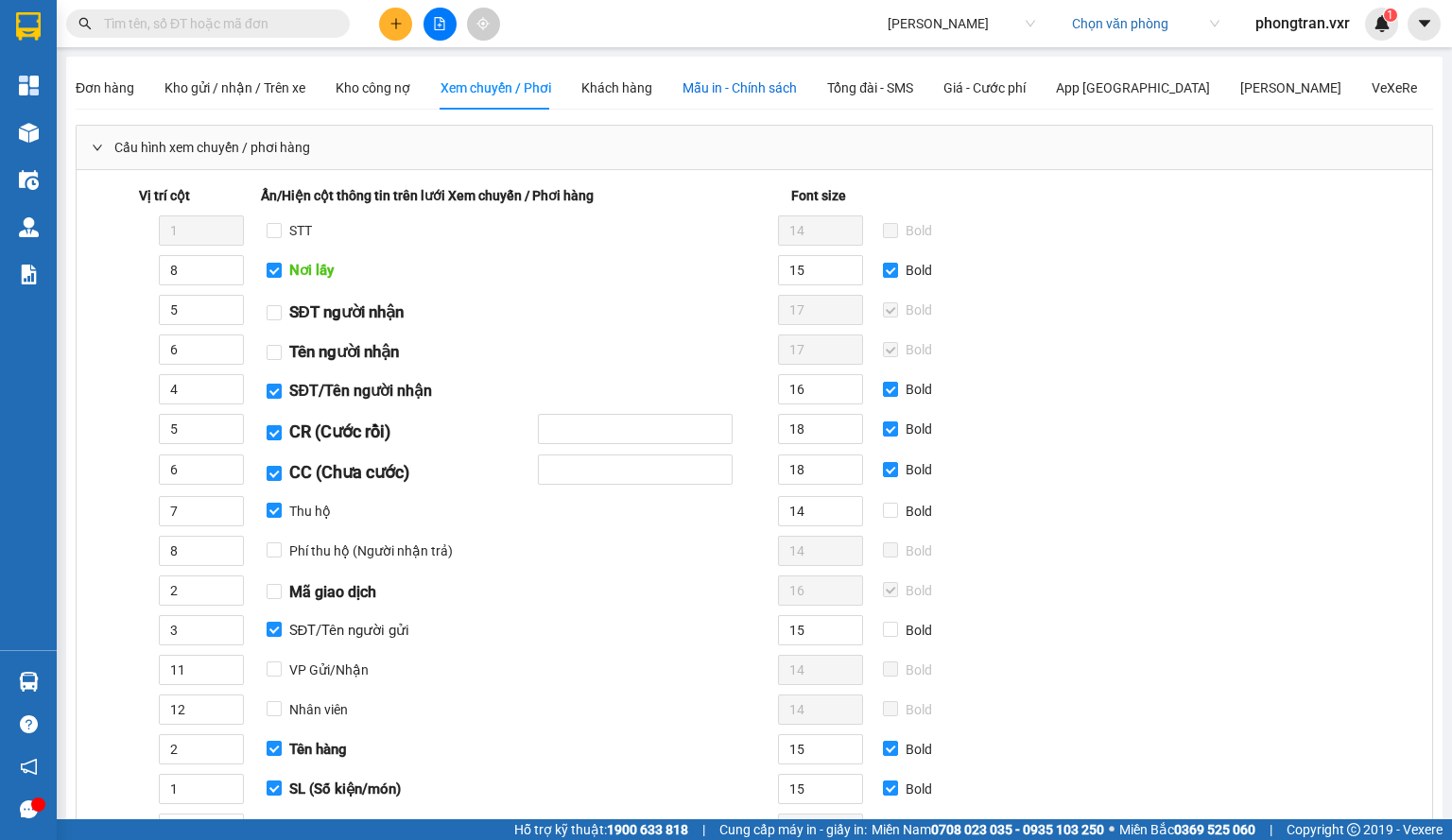
drag, startPoint x: 751, startPoint y: 84, endPoint x: 751, endPoint y: 94, distance: 10.0
click at [751, 88] on span "Mẫu in - Chính sách" at bounding box center [739, 88] width 114 height 15
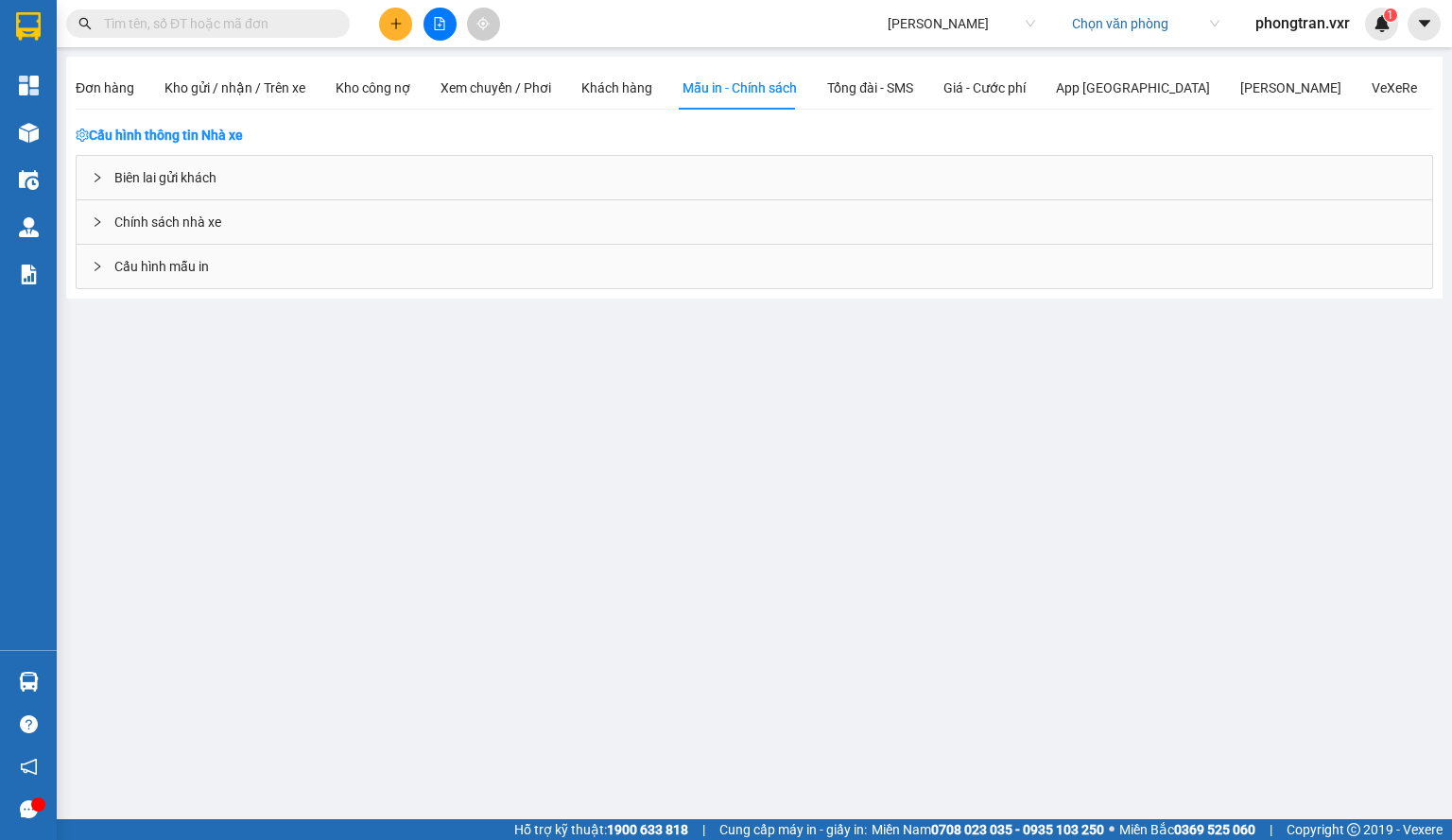
click at [303, 201] on div "Chính sách nhà xe" at bounding box center [754, 223] width 1356 height 44
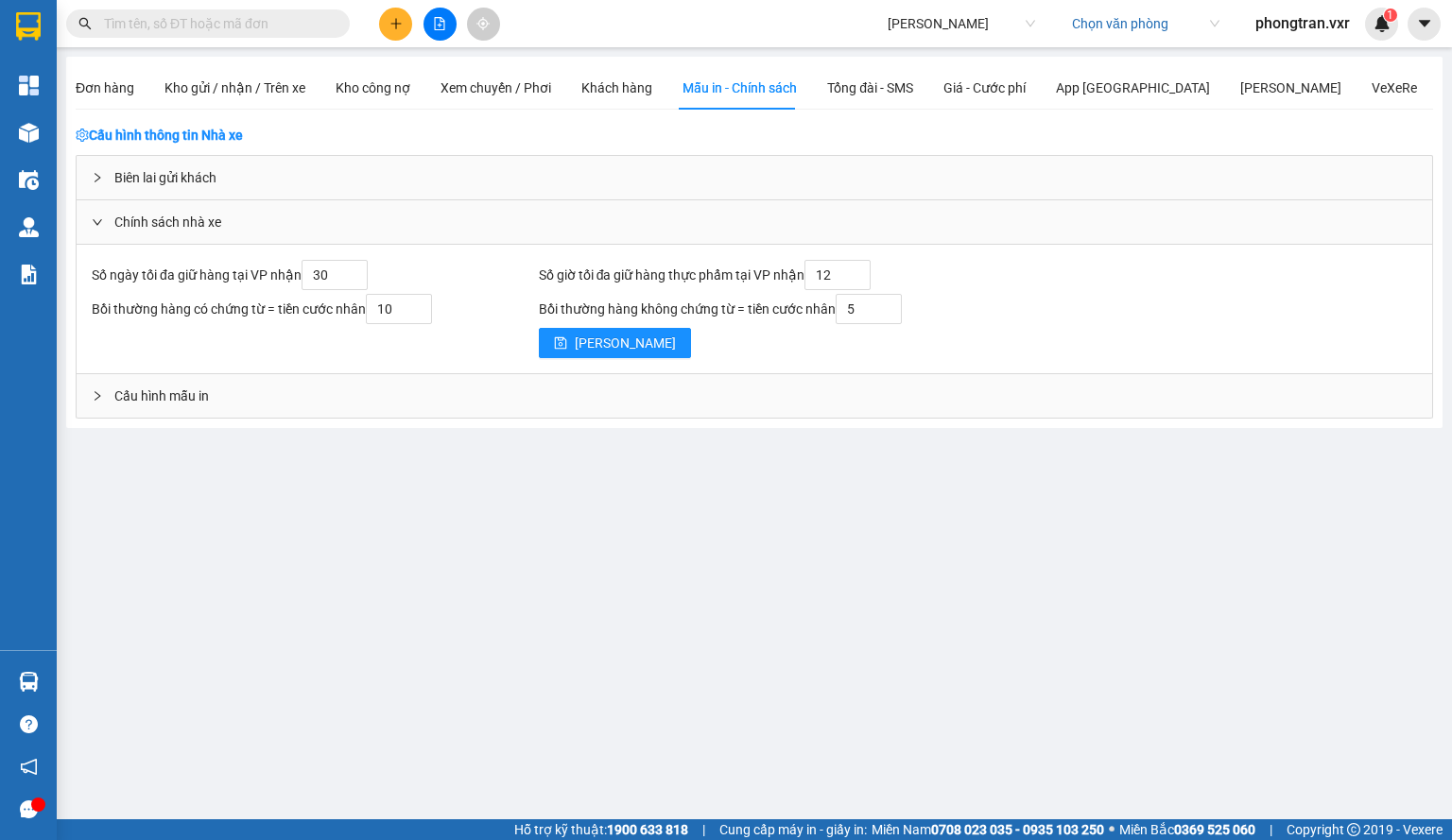
click at [253, 172] on div "Biên lai gửi khách" at bounding box center [754, 178] width 1356 height 44
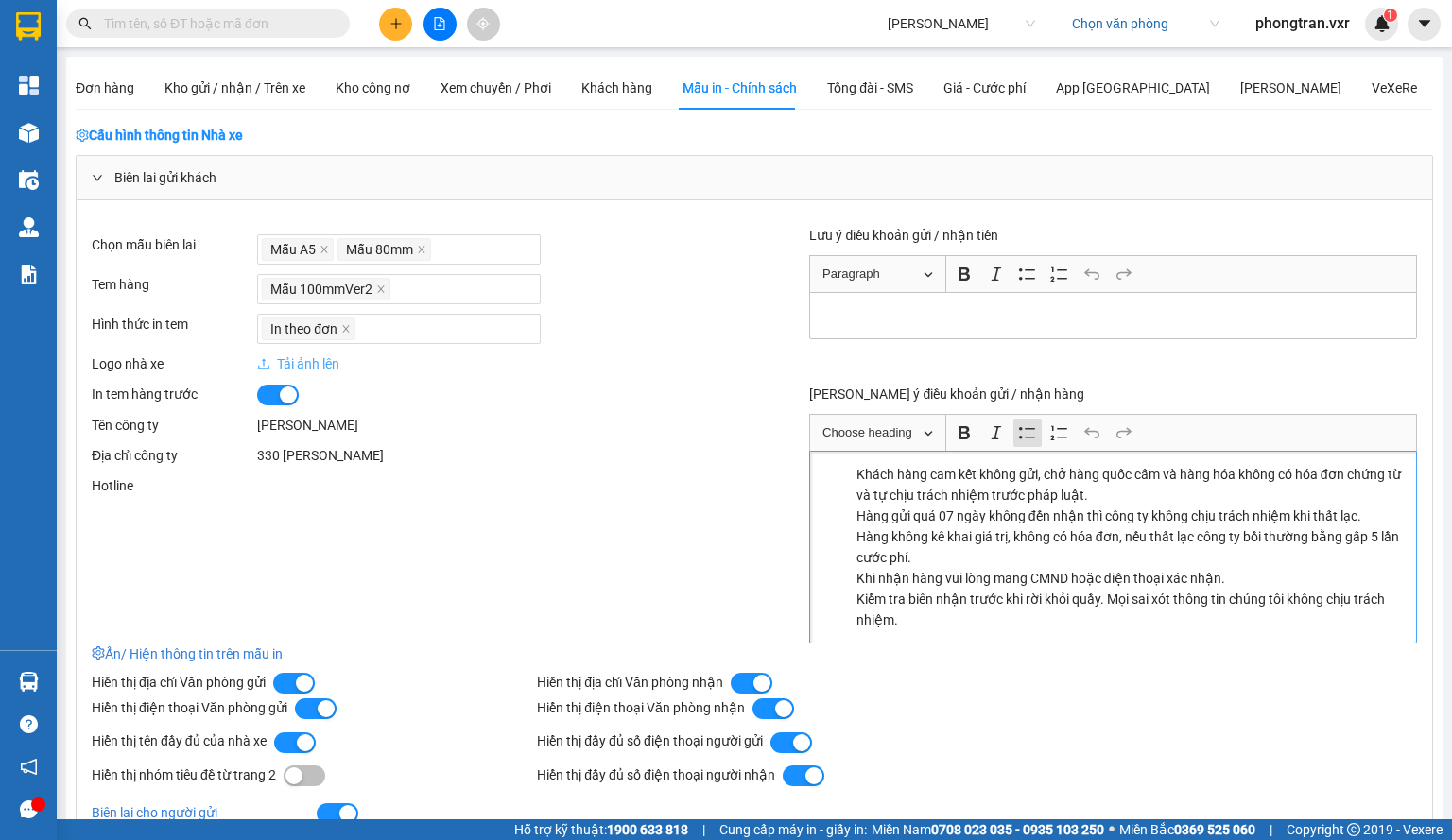
click at [960, 483] on li "Khách hàng cam kết không gửi, chở hàng quốc cấm và hàng hóa không có hóa đơn ch…" at bounding box center [1132, 485] width 552 height 42
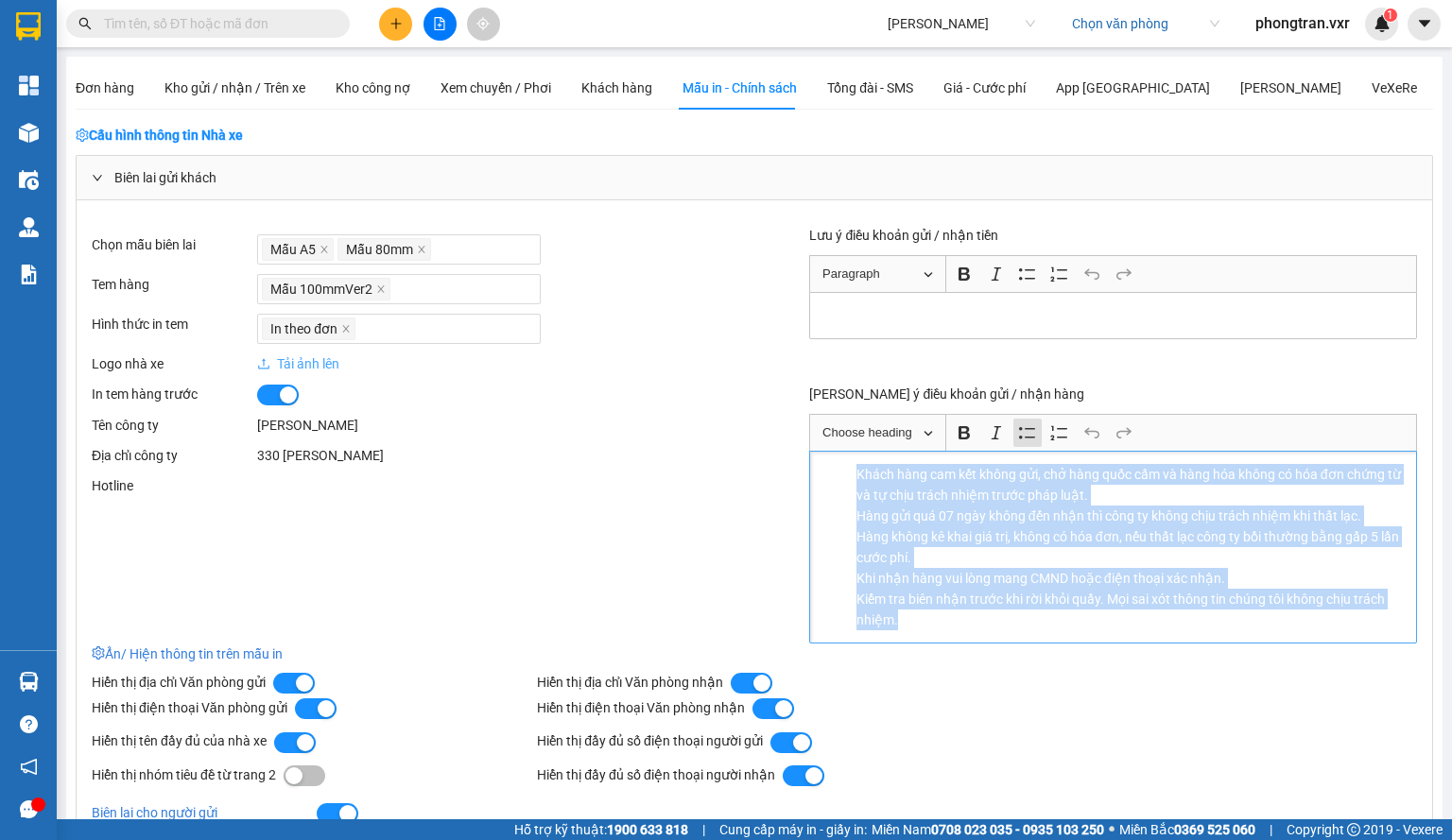
copy ul "Khách hàng cam kết không gửi, chở hàng quốc cấm và hàng hóa không có hóa đơn ch…"
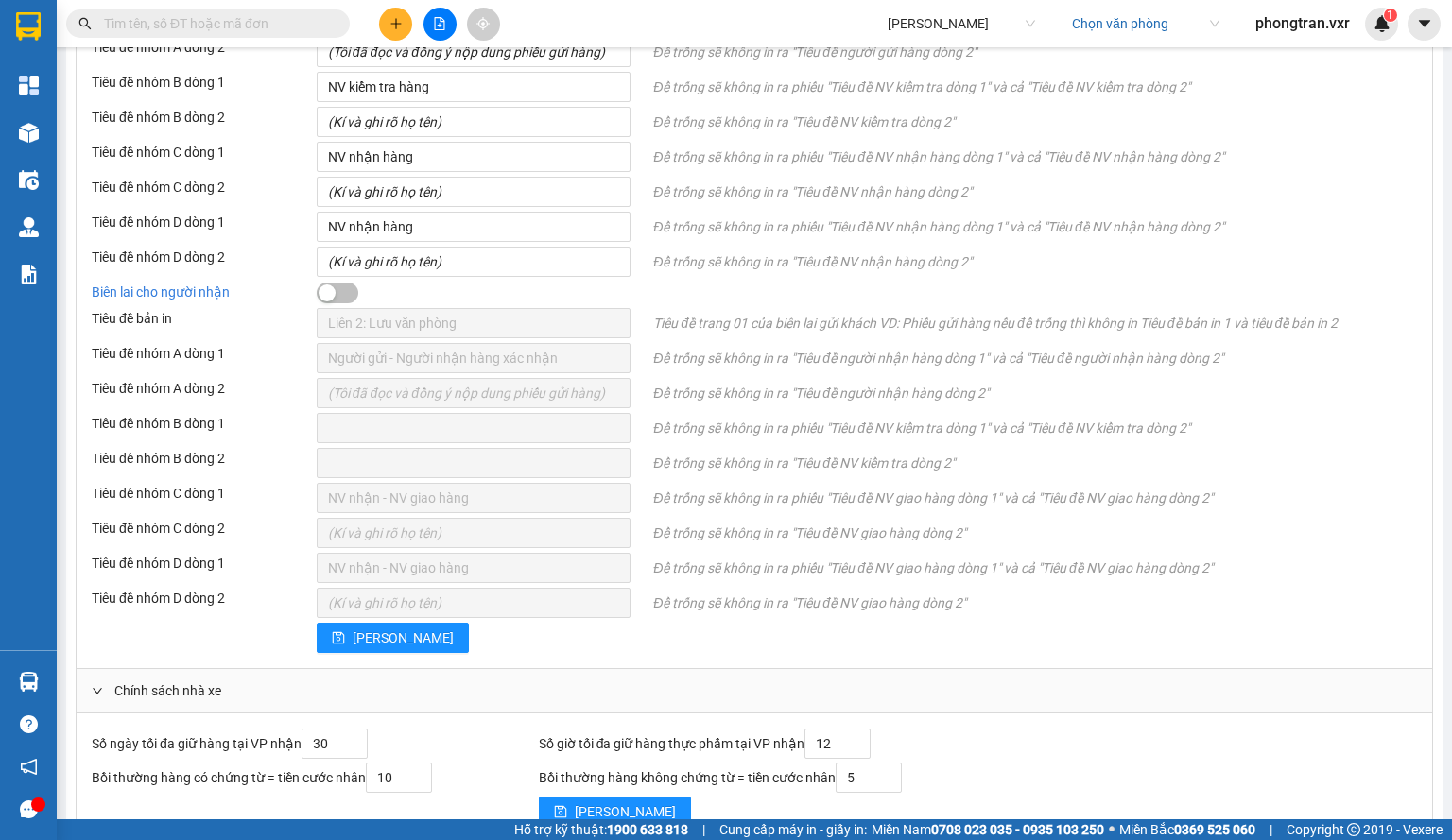
scroll to position [936, 0]
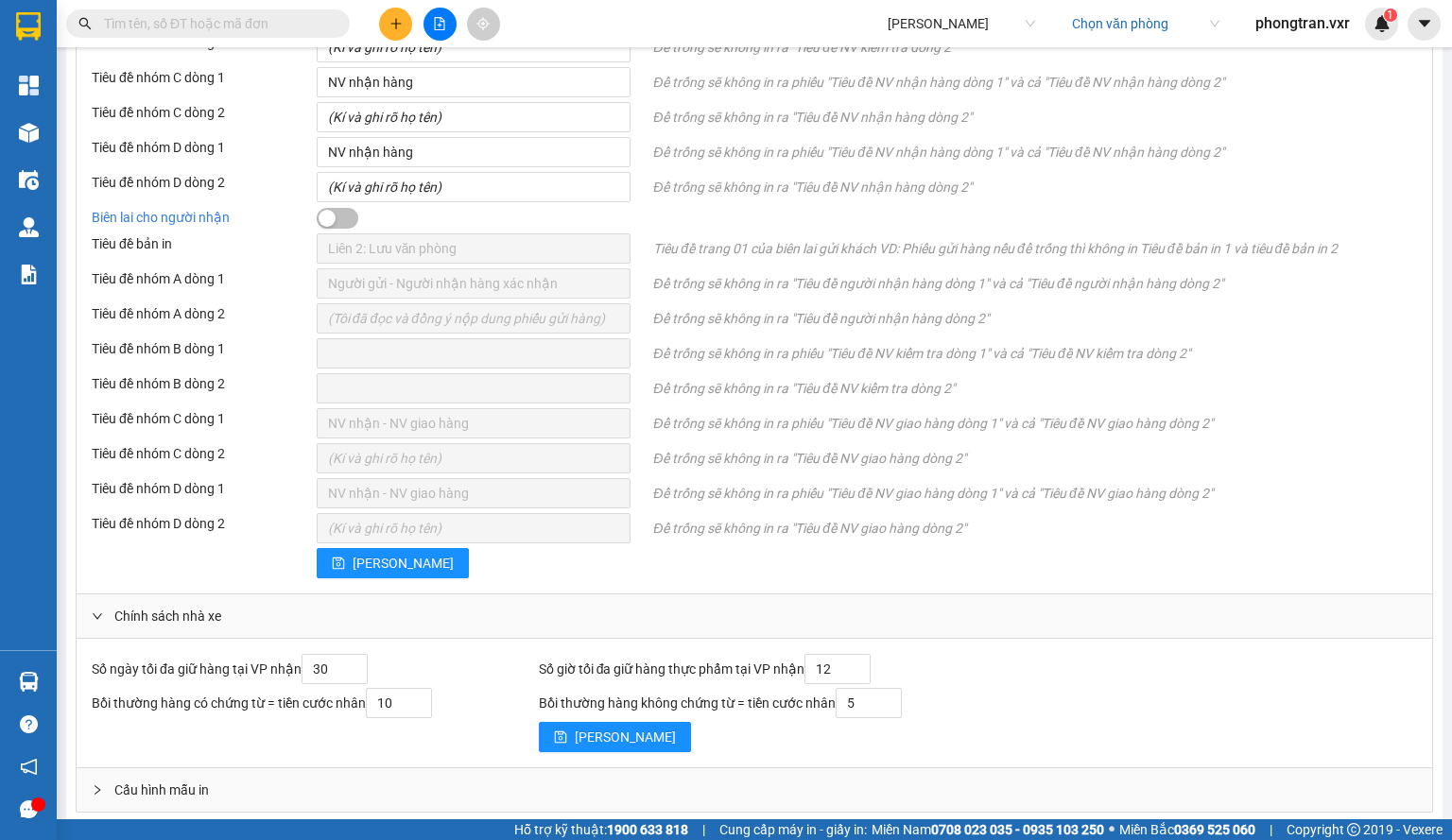
click at [215, 786] on div "Cấu hình mẫu in" at bounding box center [754, 791] width 1356 height 44
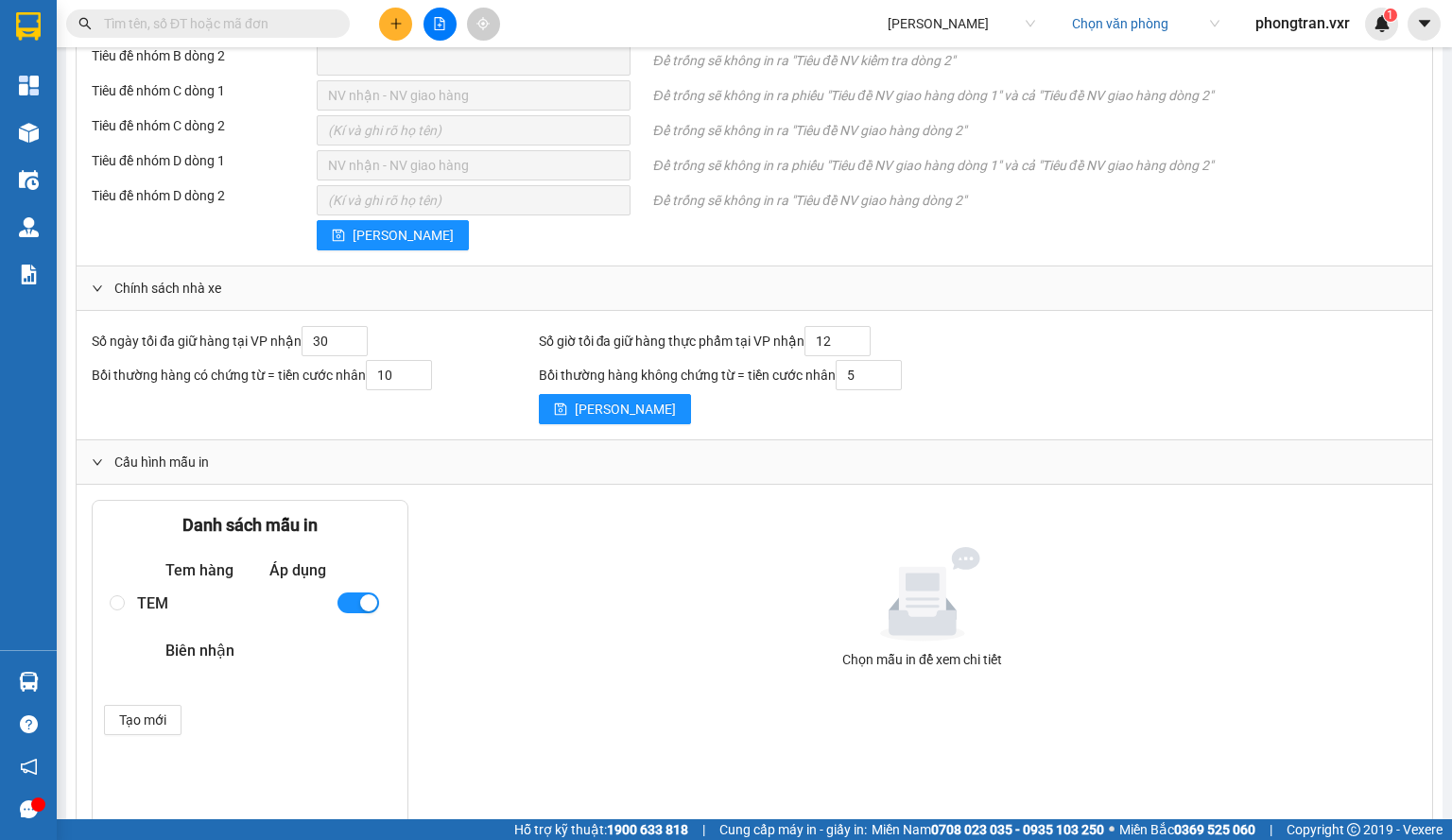
scroll to position [1408, 0]
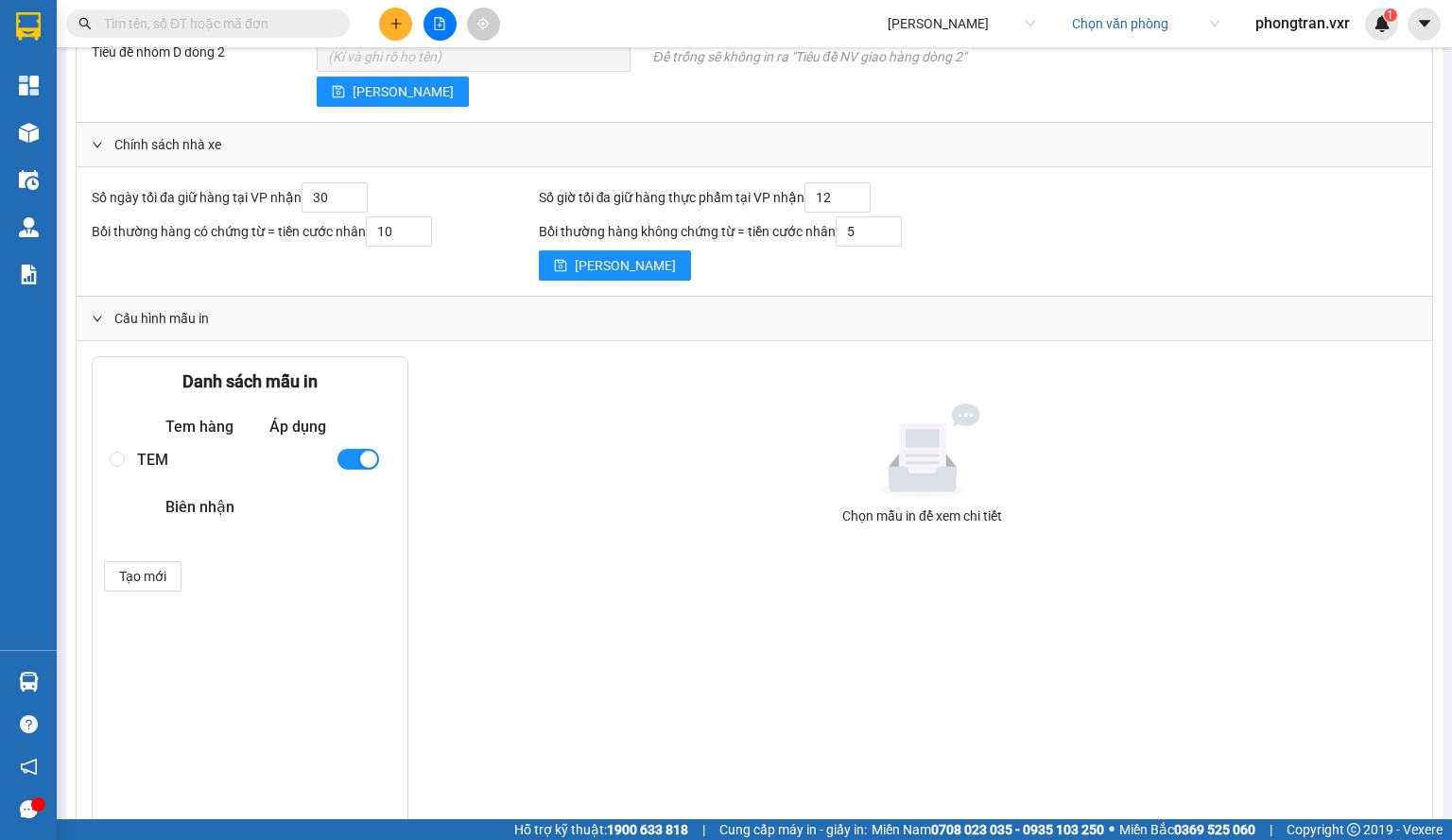
click at [199, 457] on div "TEM" at bounding box center [228, 459] width 184 height 33
radio input "true"
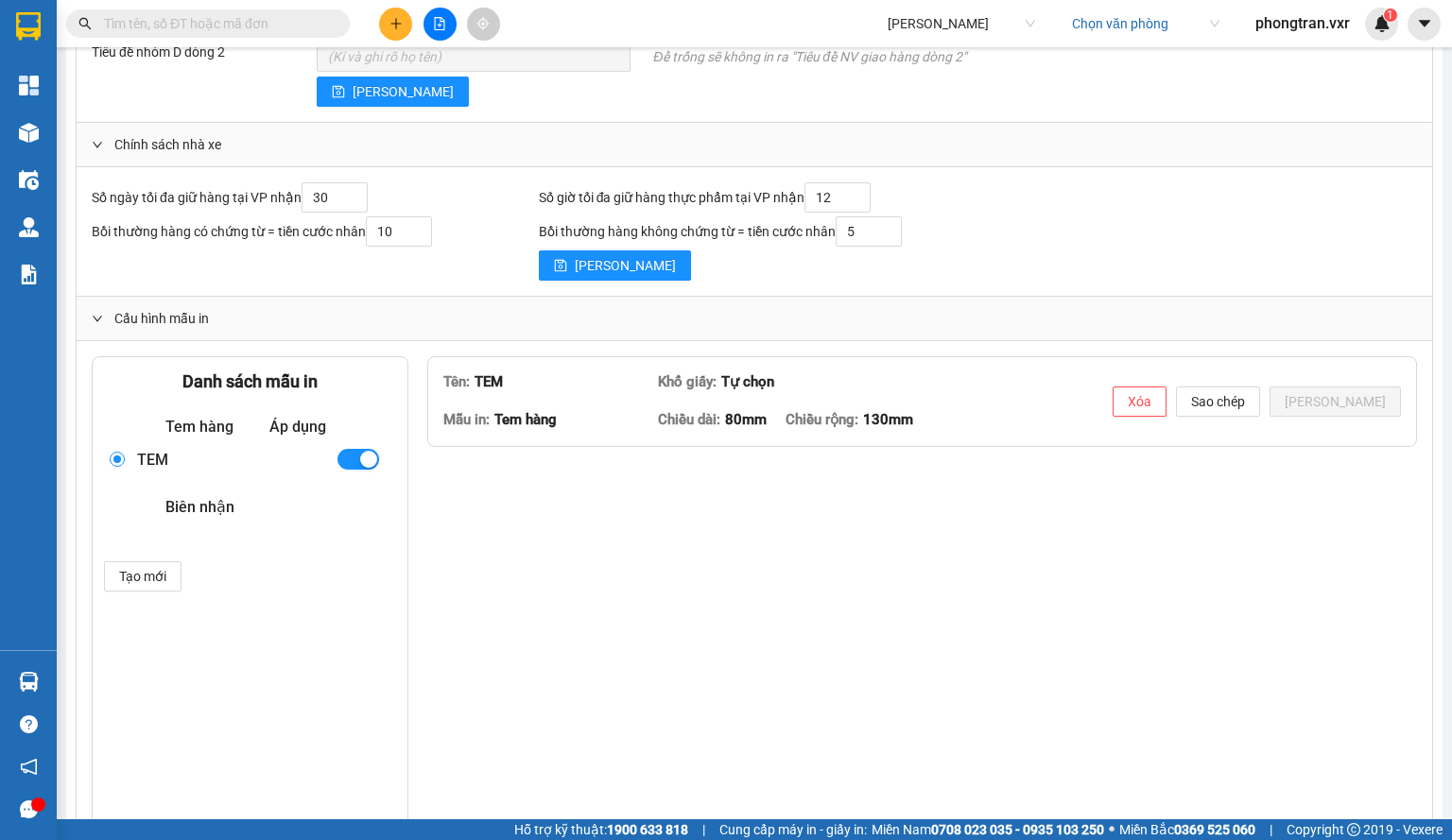
type textarea "<lorem ipsum="dolors-ametcons: adipisci; elits: 19.3707%;" doeius="9"> <tempo> …"
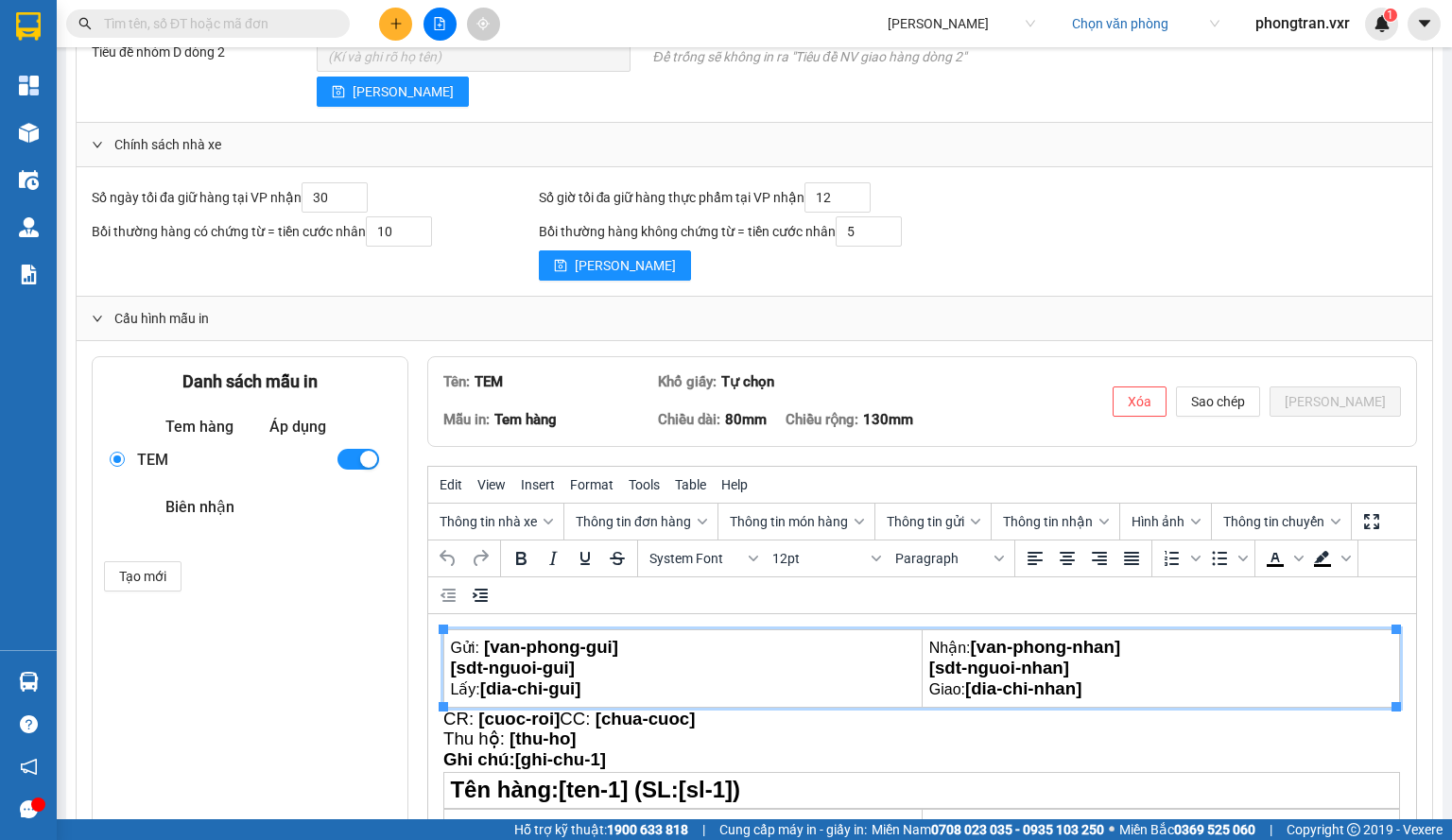
scroll to position [0, 0]
